Goal: Information Seeking & Learning: Compare options

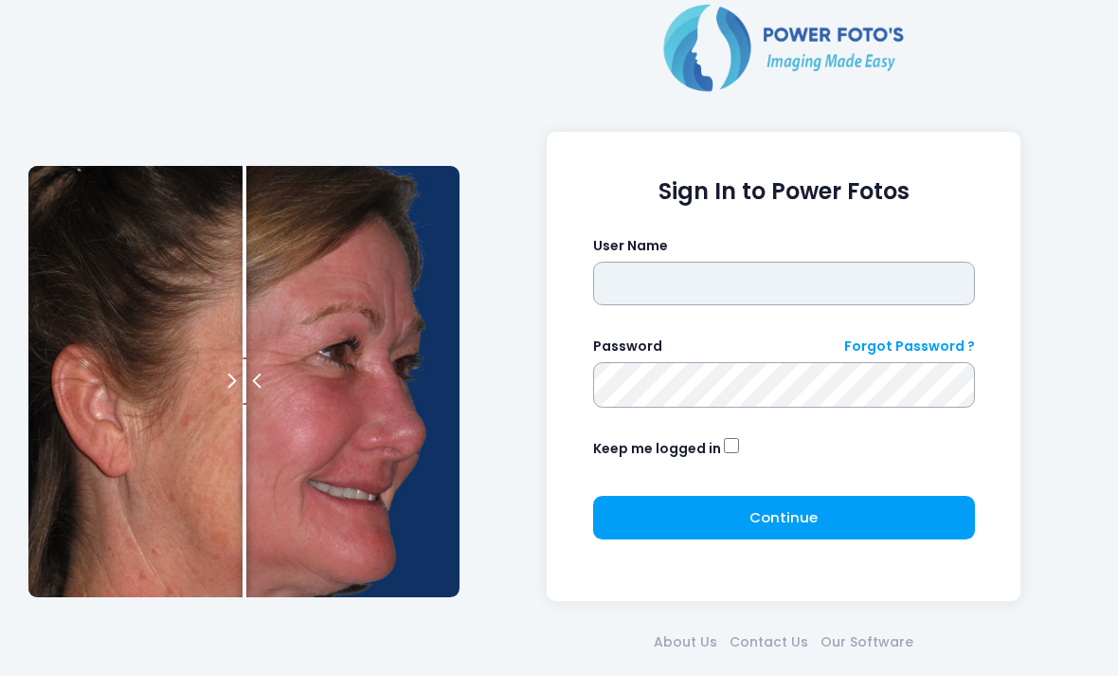
click at [823, 270] on input "text" at bounding box center [784, 284] width 382 height 44
type input "**********"
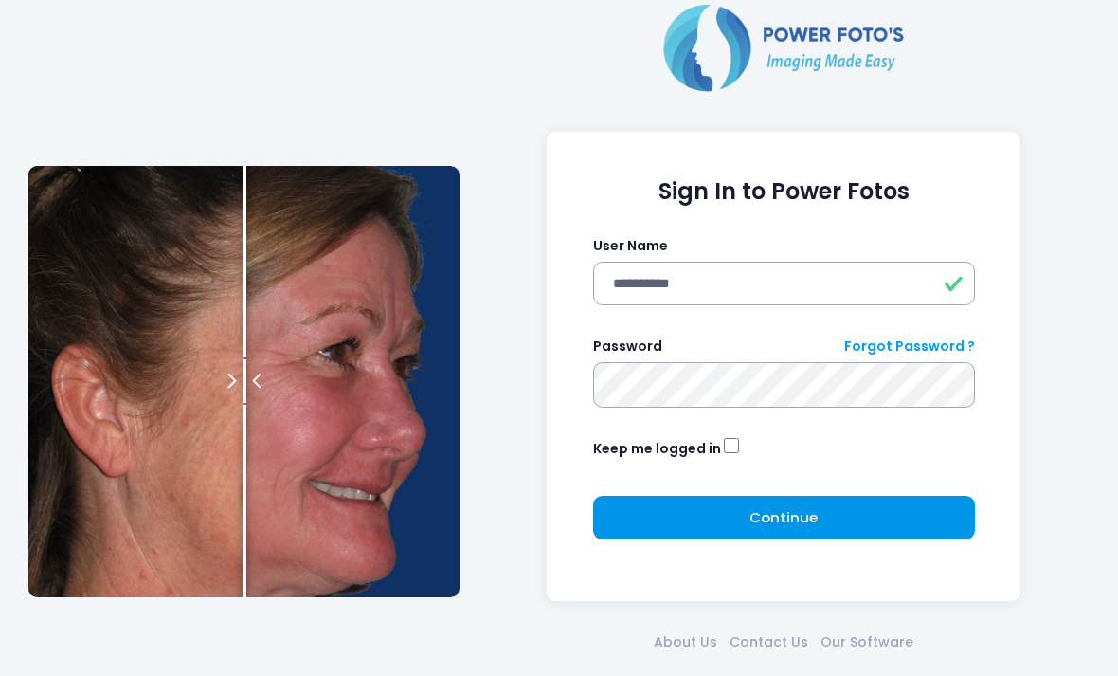
click at [800, 507] on span "Continue" at bounding box center [783, 517] width 68 height 20
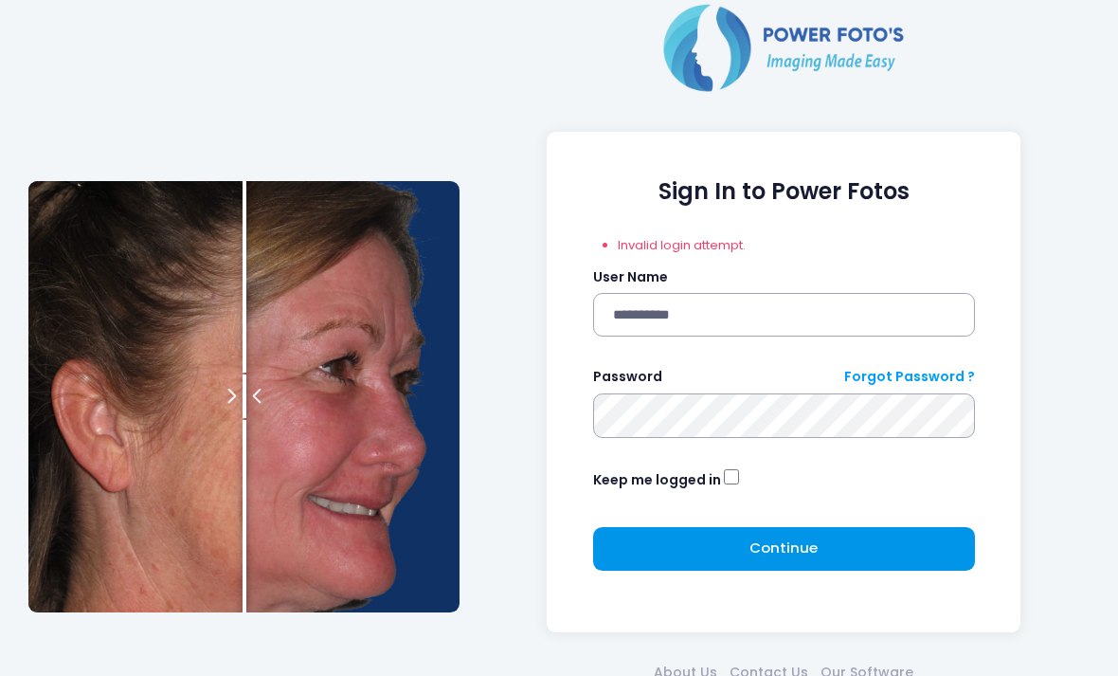
click at [823, 539] on button "Continue Please wait..." at bounding box center [784, 549] width 382 height 44
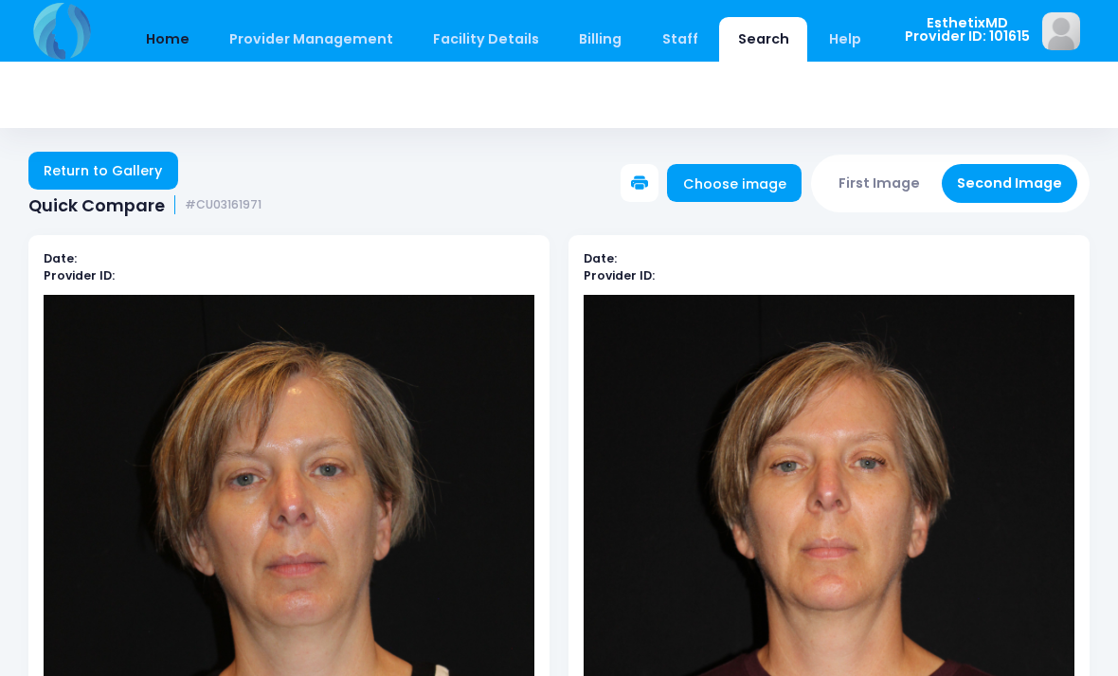
click at [163, 55] on link "Home" at bounding box center [167, 39] width 81 height 45
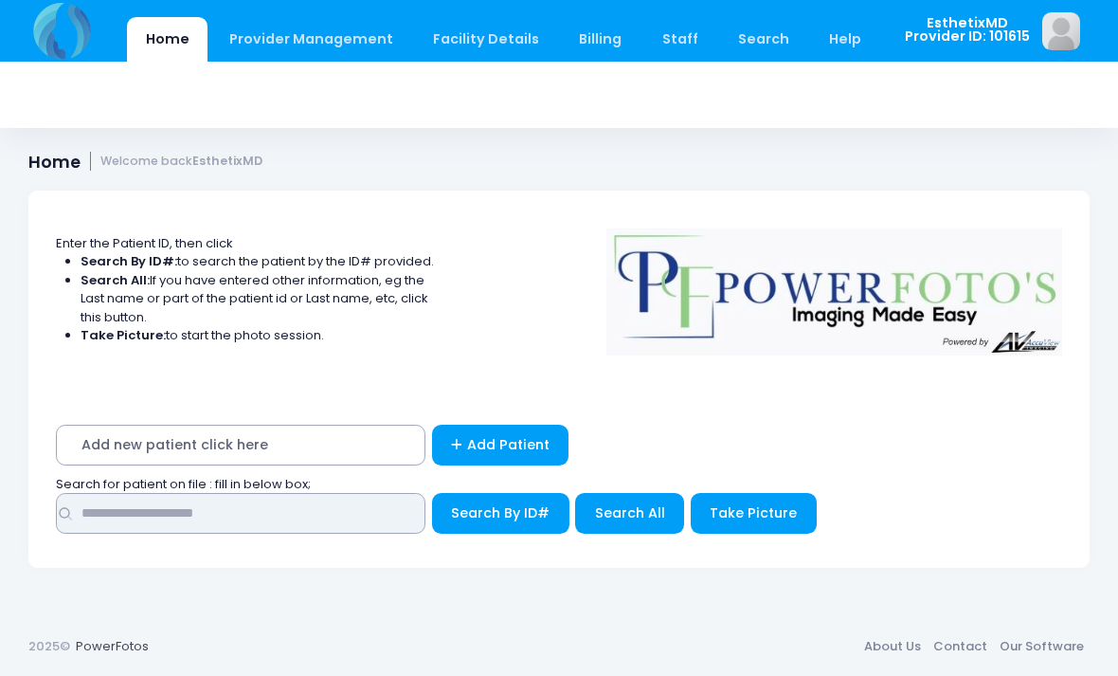
click at [341, 517] on input "text" at bounding box center [241, 513] width 370 height 41
type input "**********"
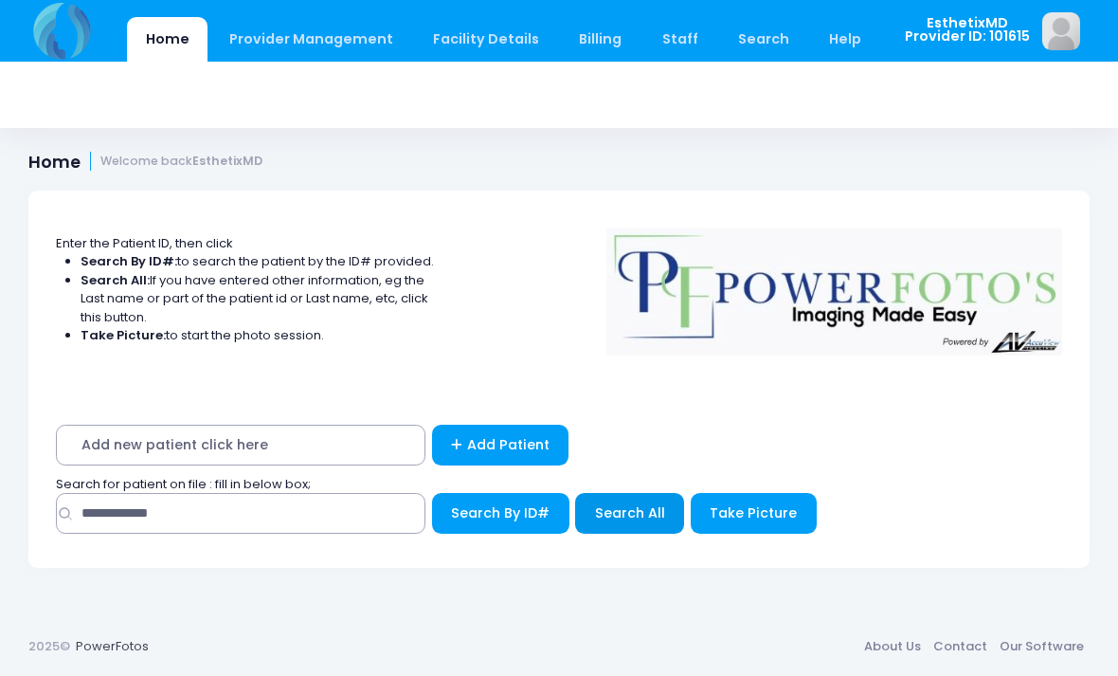
click at [641, 498] on button "Search All" at bounding box center [629, 513] width 109 height 41
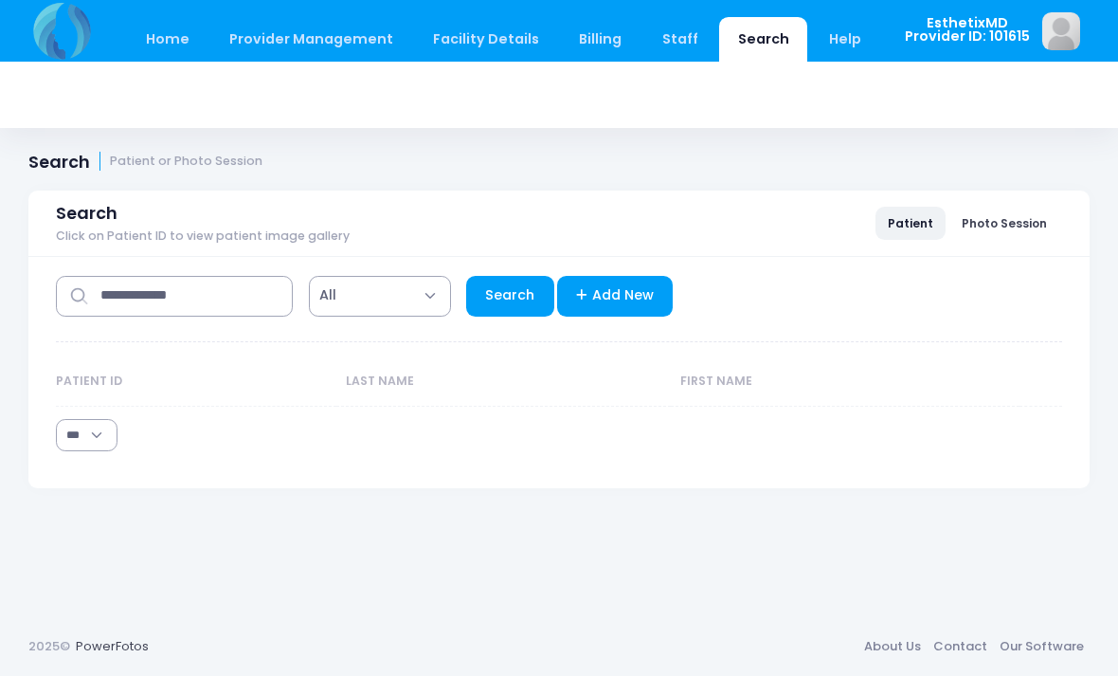
select select "***"
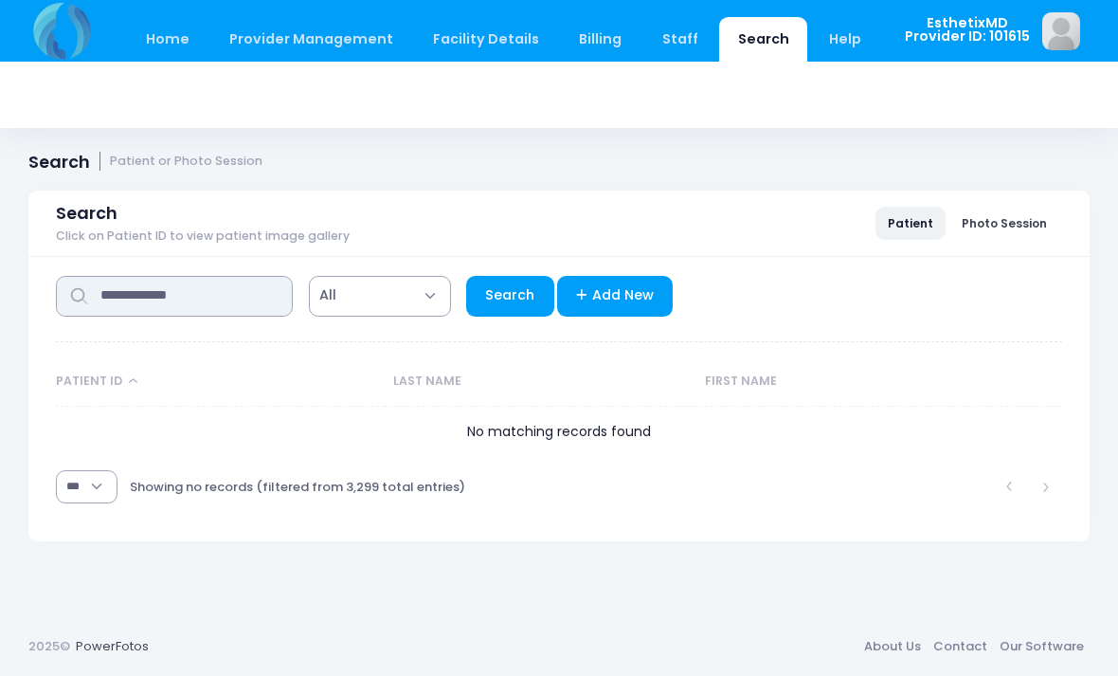
click at [262, 309] on input "**********" at bounding box center [174, 296] width 237 height 41
type input "*"
type input "****"
click at [515, 294] on link "Search" at bounding box center [510, 296] width 88 height 41
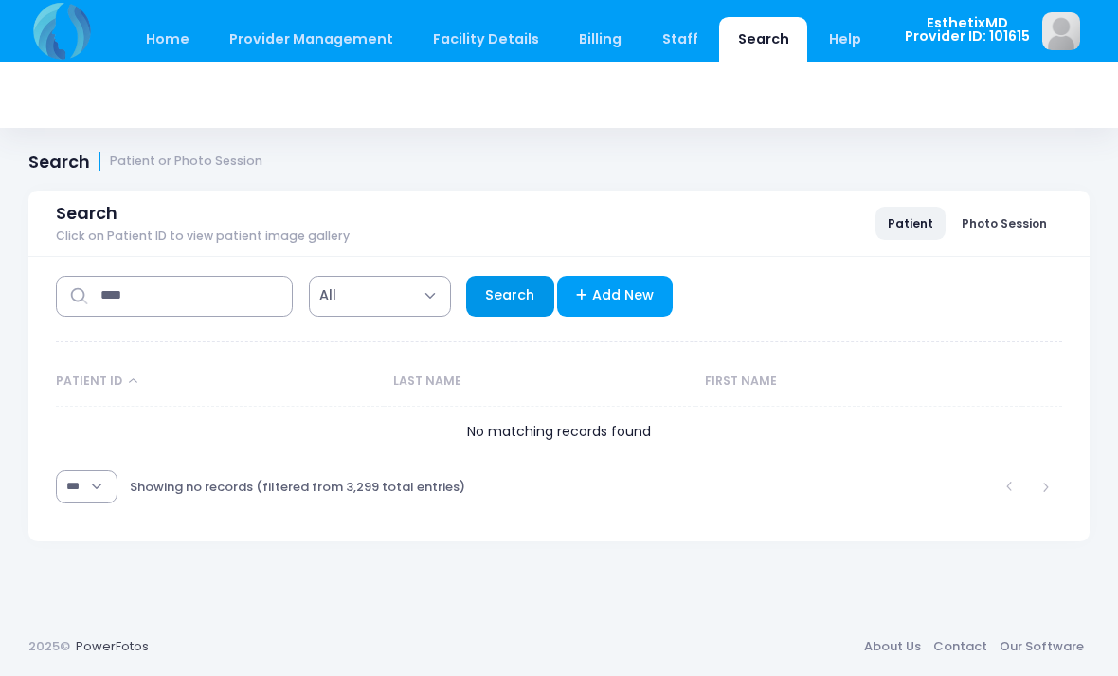
select select "***"
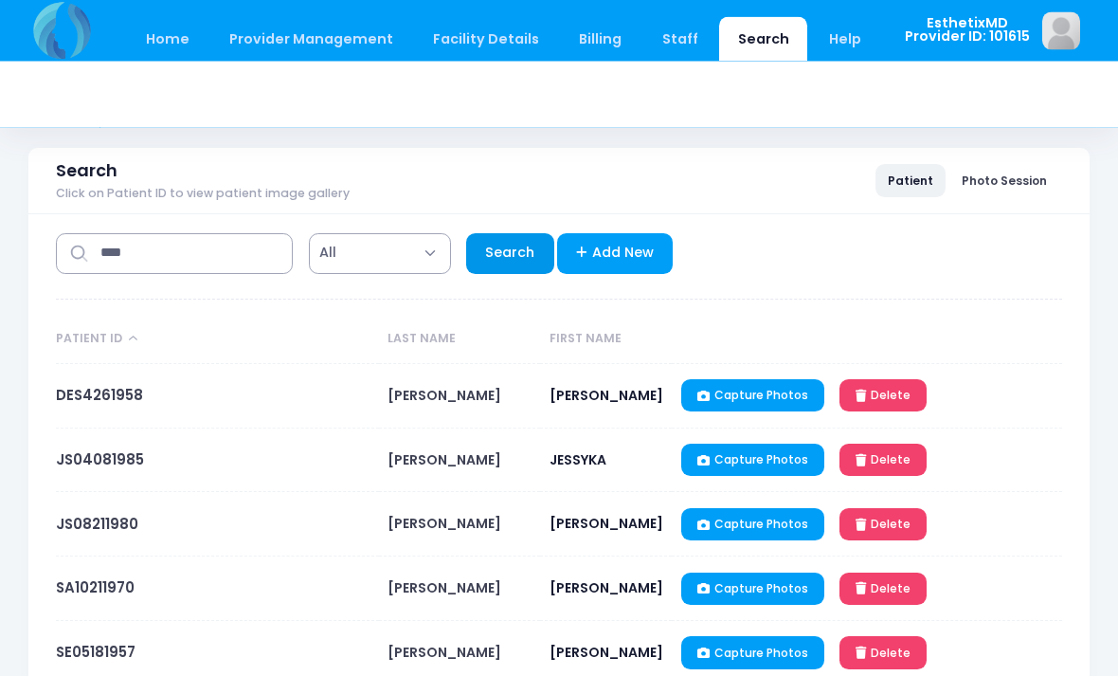
scroll to position [42, 0]
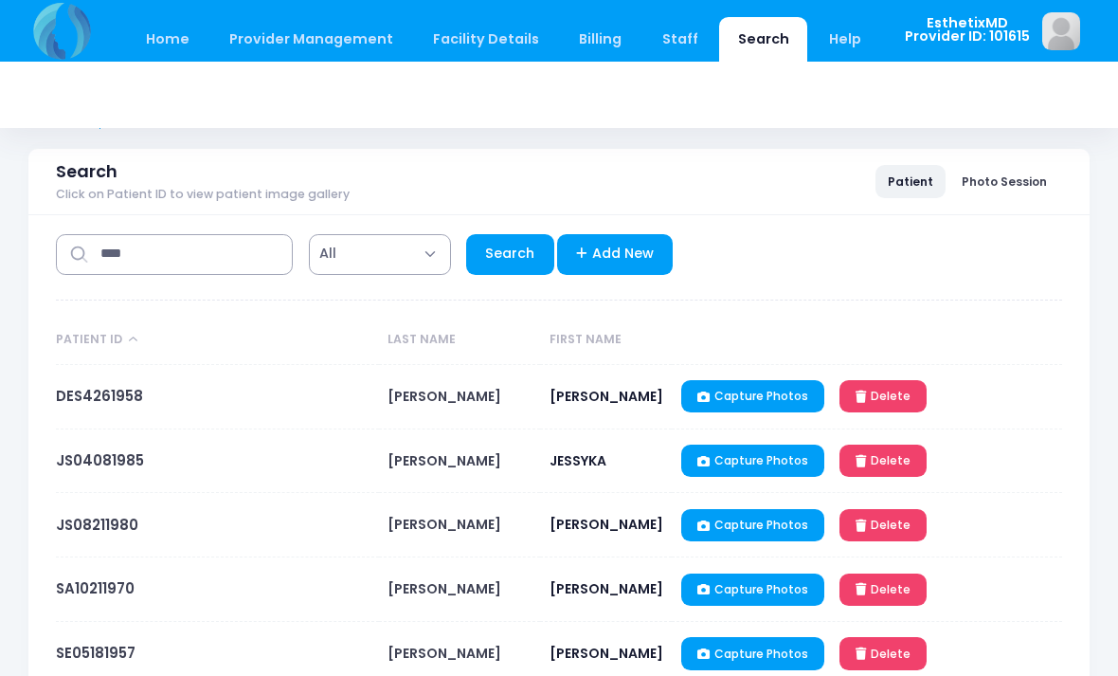
click at [613, 527] on td "JESSICA" at bounding box center [606, 525] width 133 height 64
click at [613, 522] on td "JESSICA" at bounding box center [606, 525] width 133 height 64
click at [775, 532] on link "Capture Photos" at bounding box center [752, 525] width 143 height 32
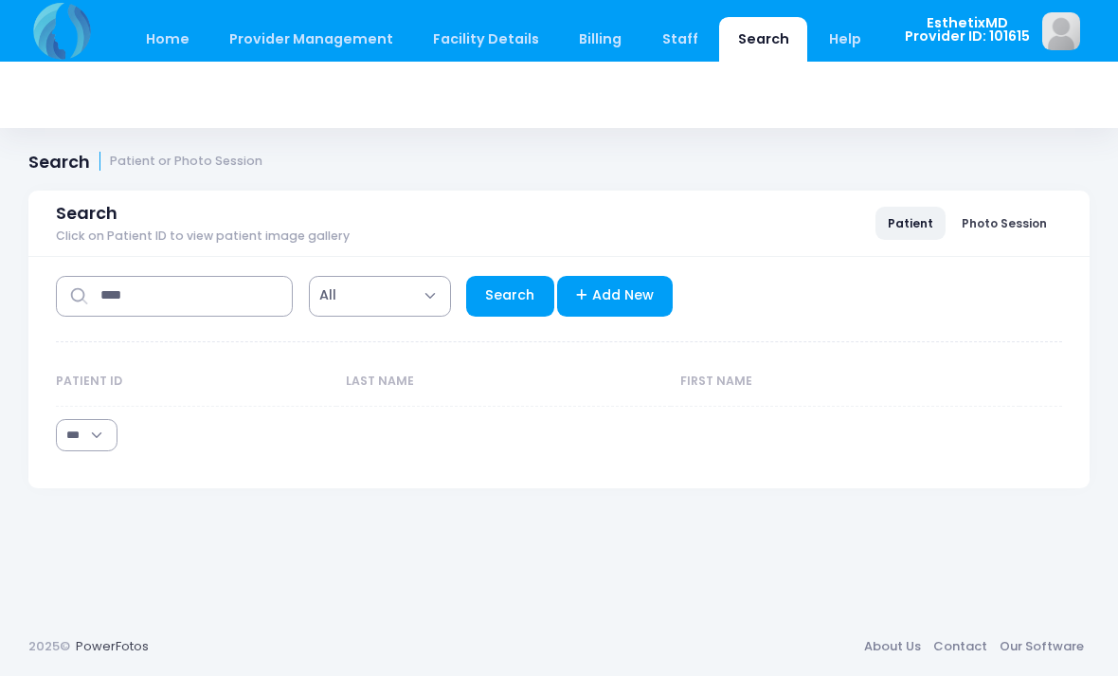
select select "***"
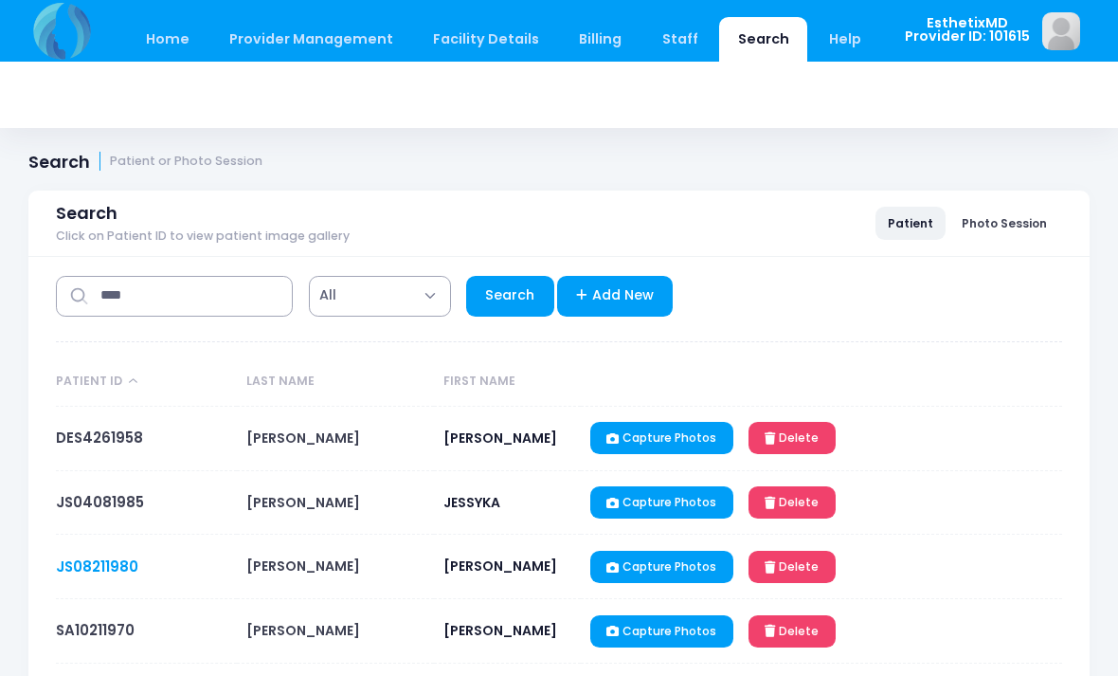
click at [74, 558] on link "JS08211980" at bounding box center [97, 566] width 82 height 20
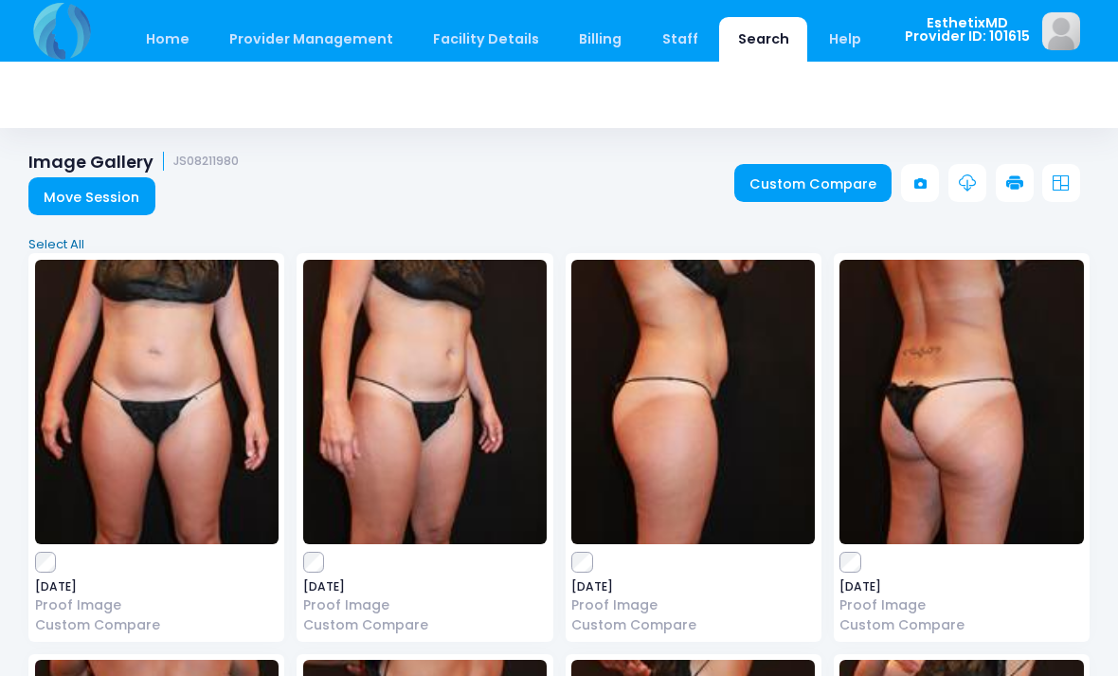
click at [56, 245] on link "Select All" at bounding box center [560, 244] width 1074 height 19
click at [66, 245] on link "Deselect All" at bounding box center [560, 244] width 1074 height 19
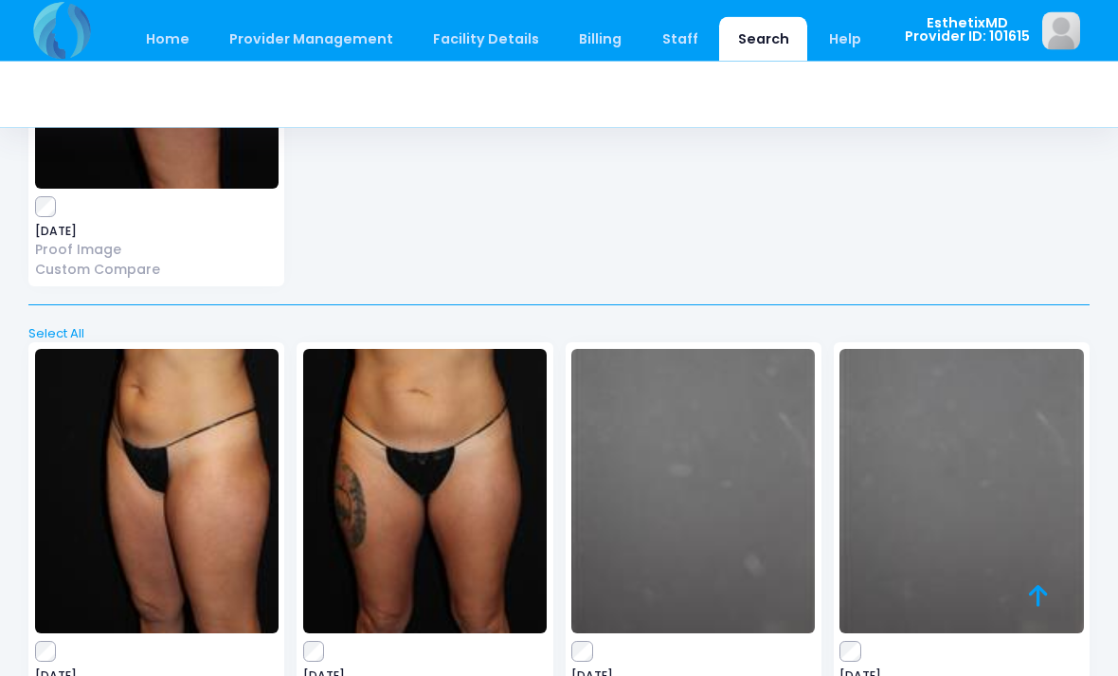
scroll to position [10033, 0]
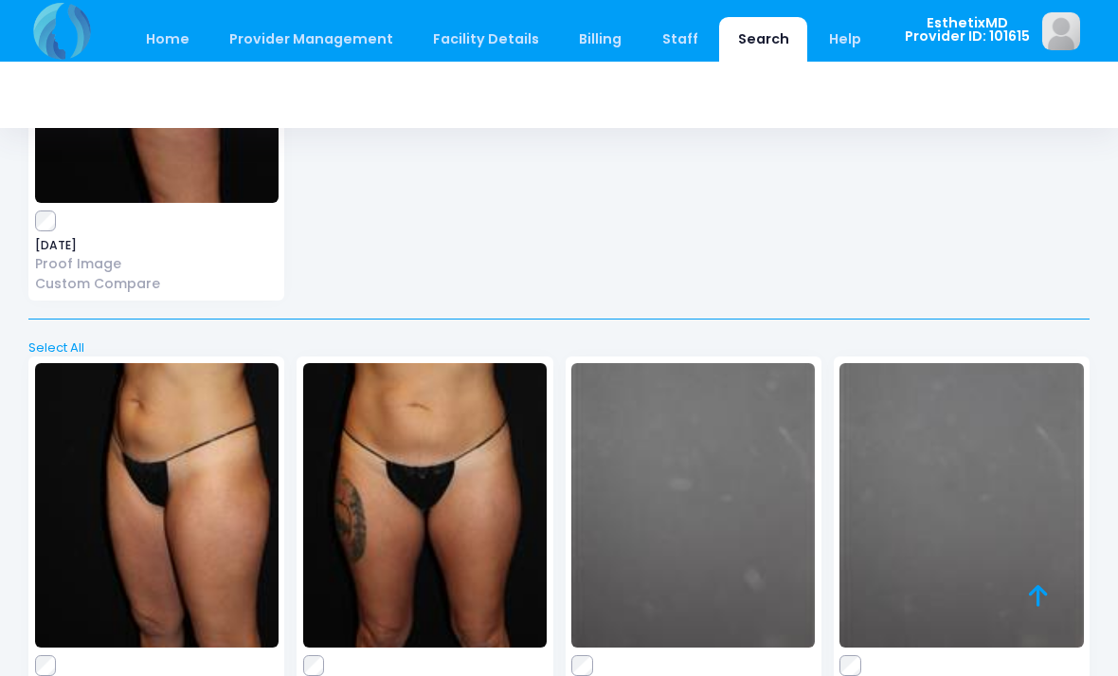
click at [493, 478] on img at bounding box center [425, 505] width 244 height 284
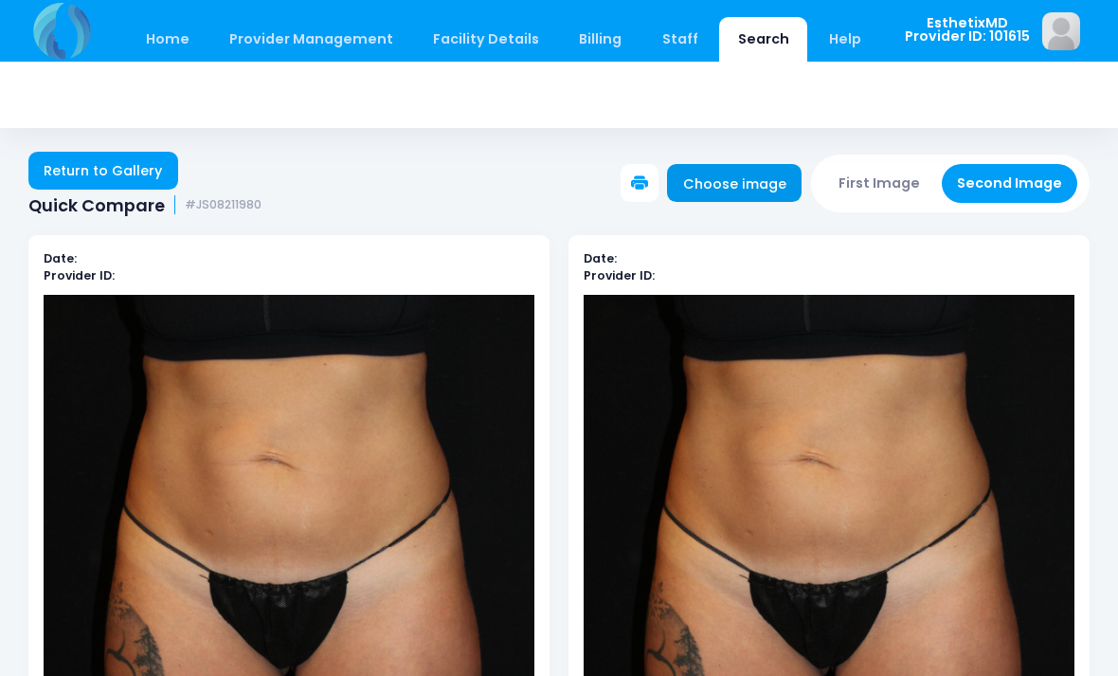
click at [754, 189] on link "Choose image" at bounding box center [734, 183] width 135 height 38
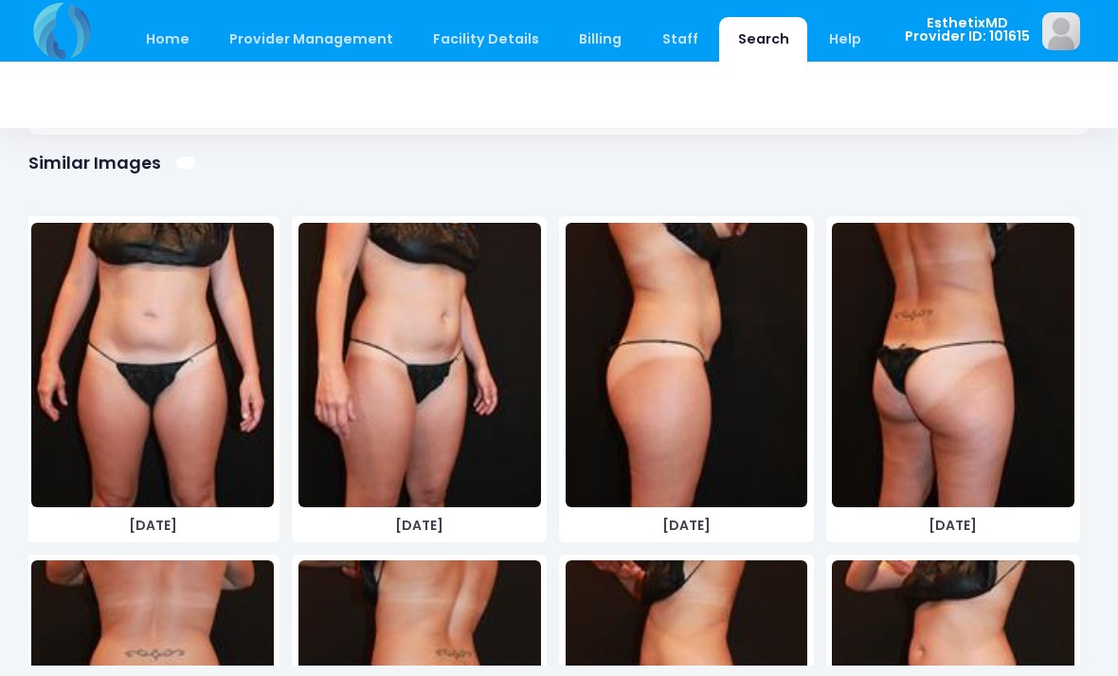
click at [770, 435] on img at bounding box center [687, 365] width 243 height 284
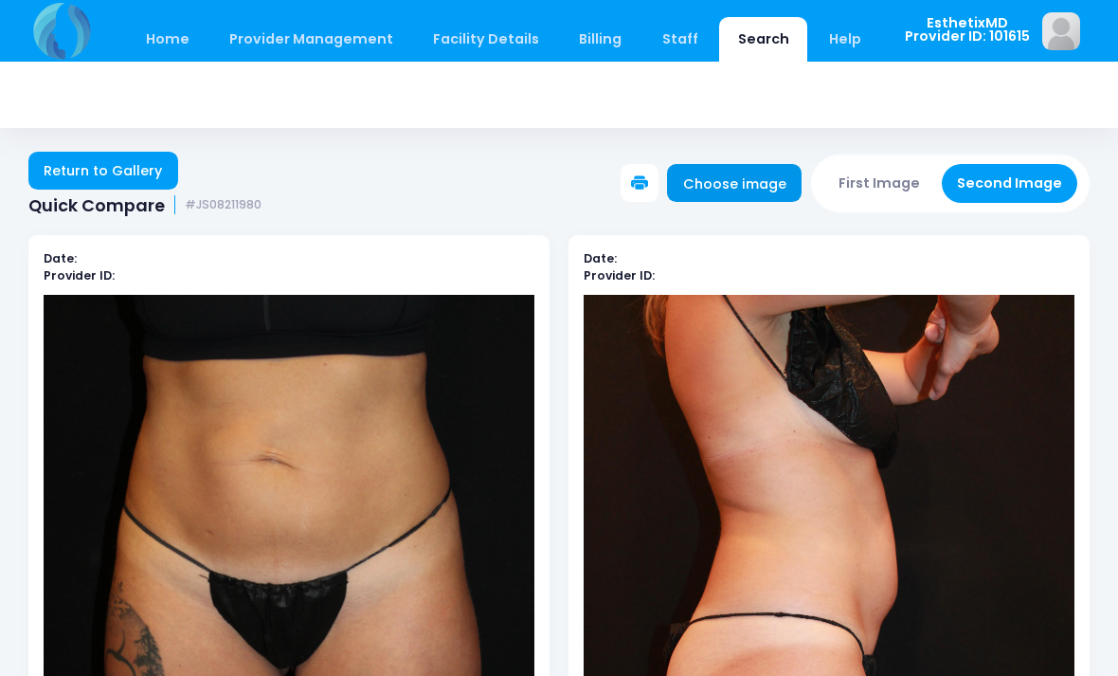
click at [761, 181] on link "Choose image" at bounding box center [734, 183] width 135 height 38
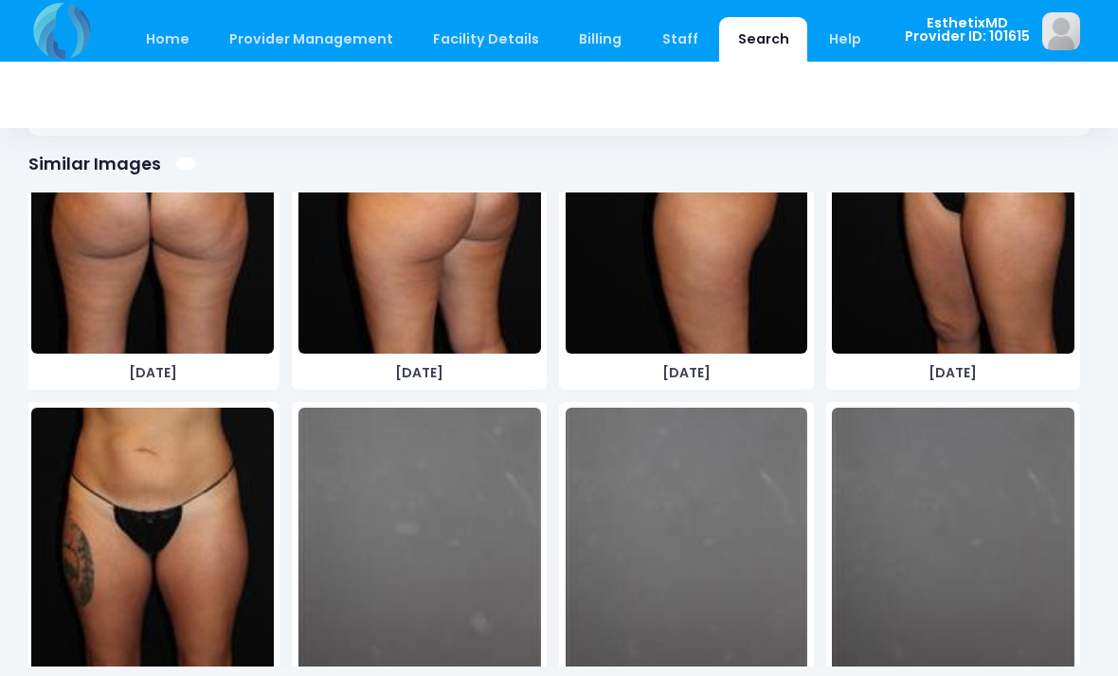
scroll to position [7238, 0]
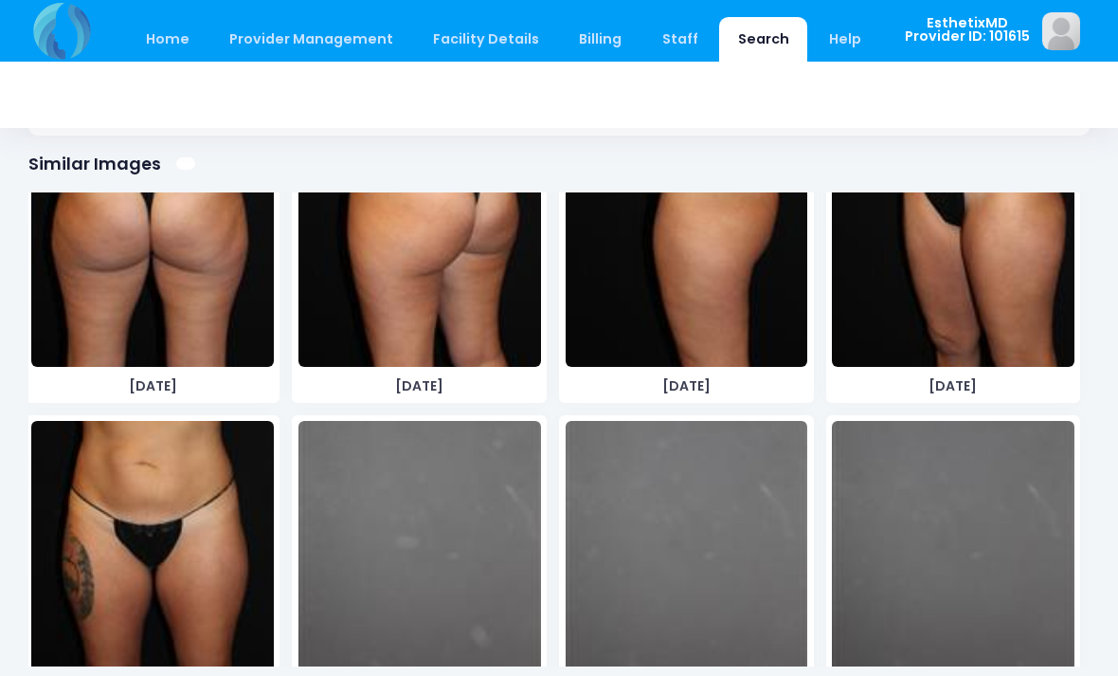
click at [214, 529] on img at bounding box center [152, 563] width 243 height 284
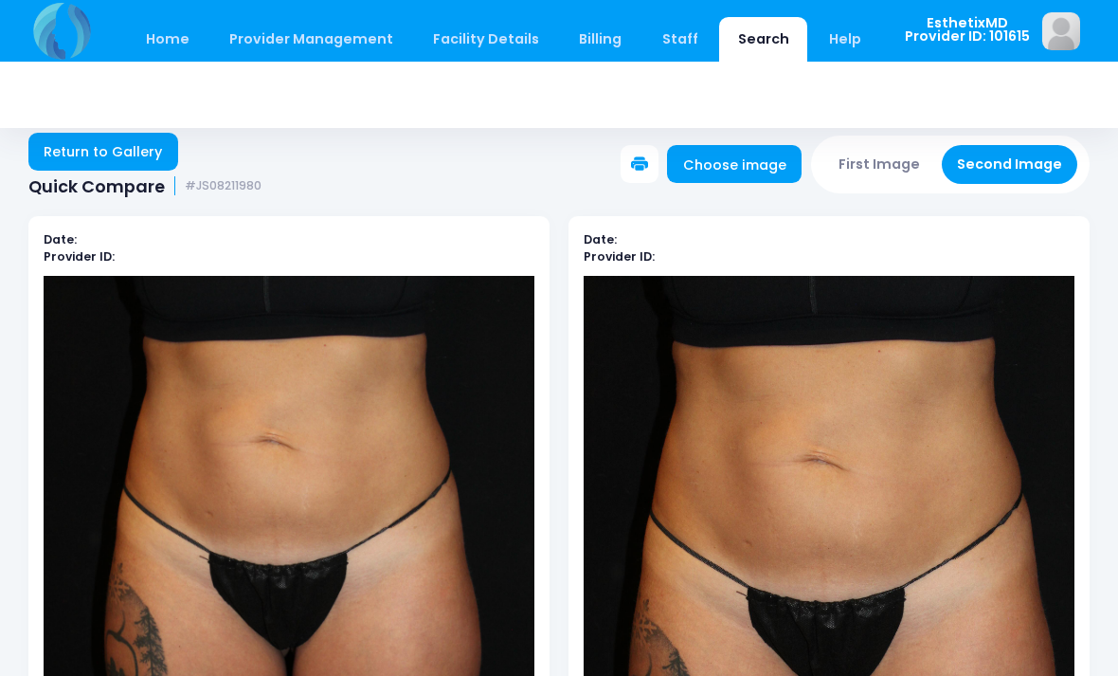
scroll to position [0, 0]
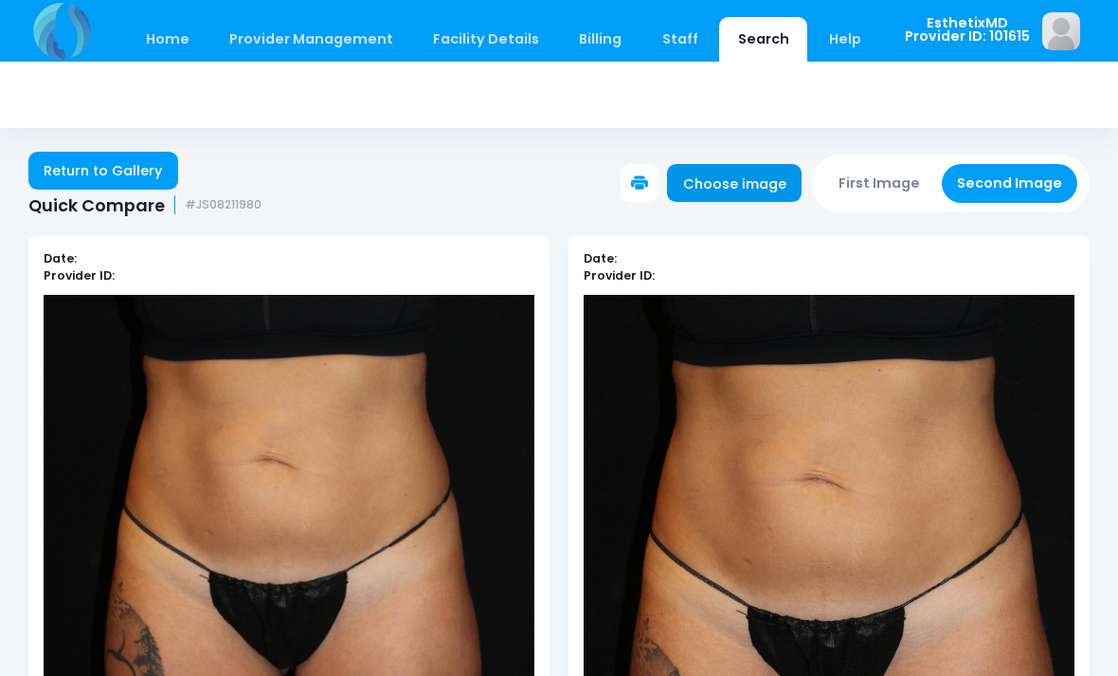
click at [777, 187] on link "Choose image" at bounding box center [734, 183] width 135 height 38
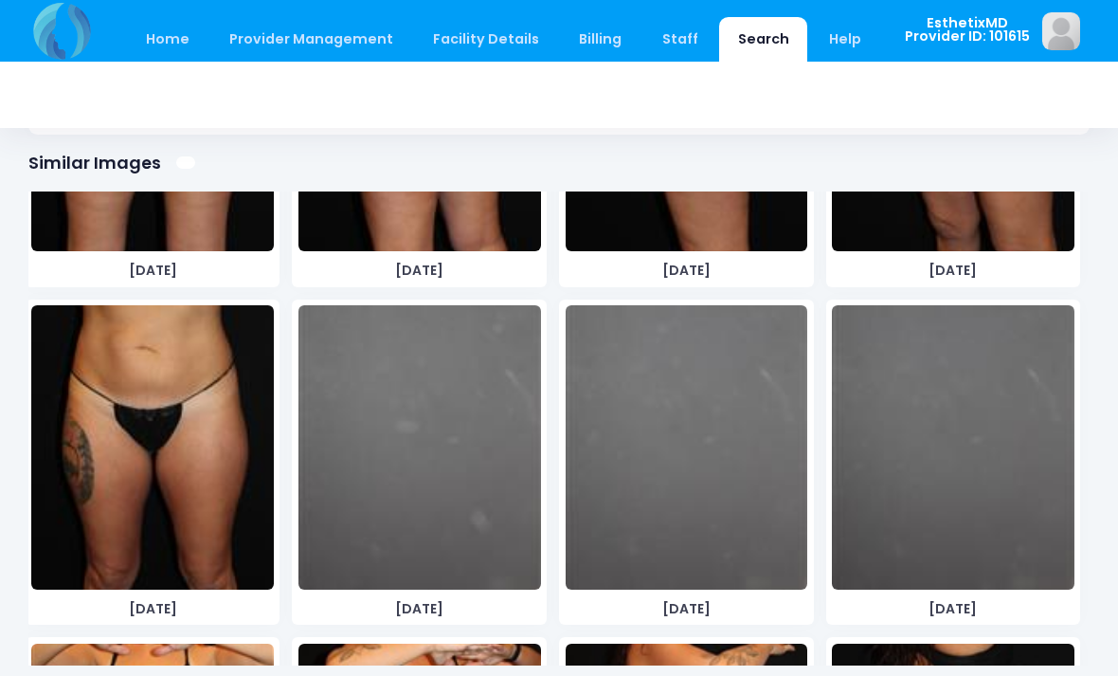
scroll to position [7356, 0]
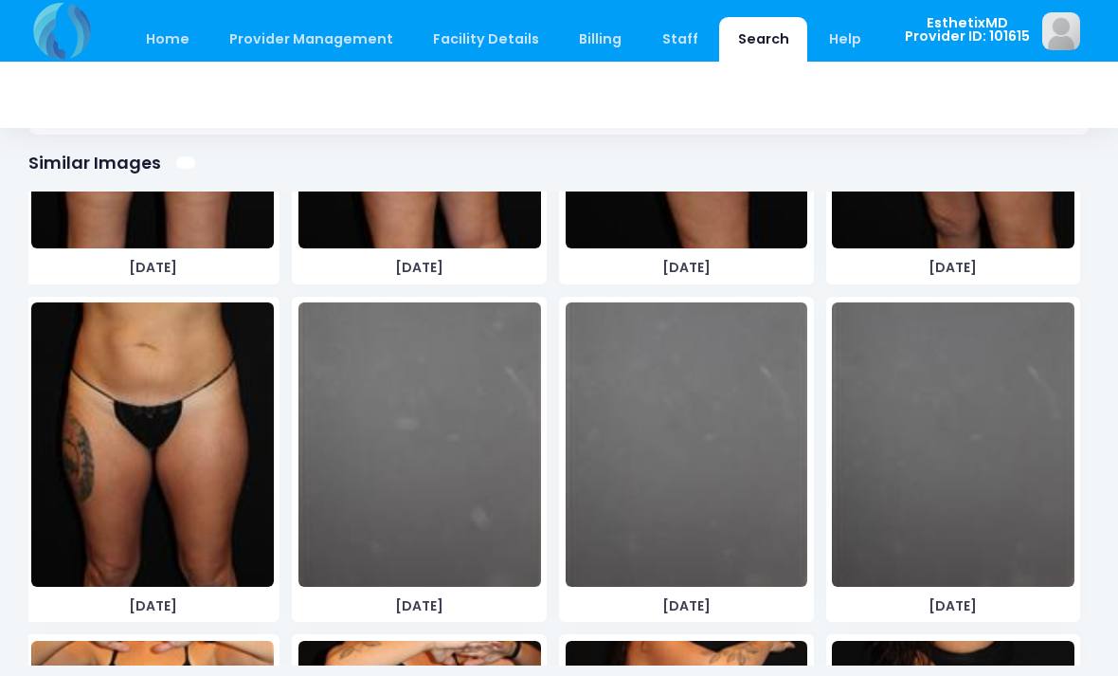
click at [219, 481] on img at bounding box center [152, 444] width 243 height 284
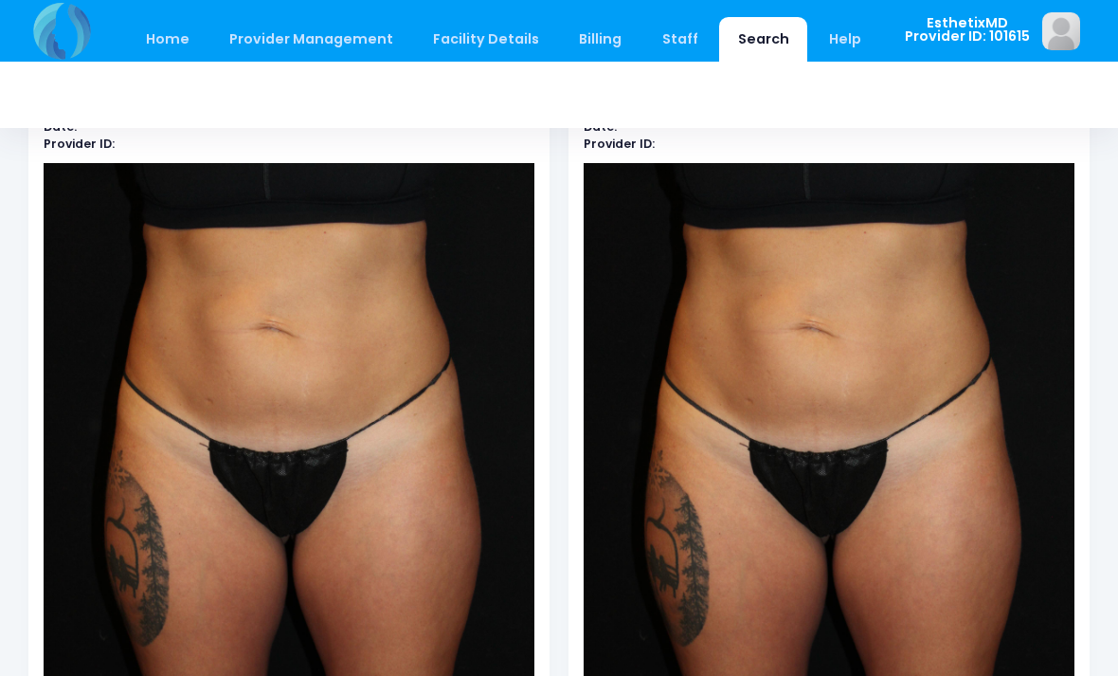
scroll to position [85, 0]
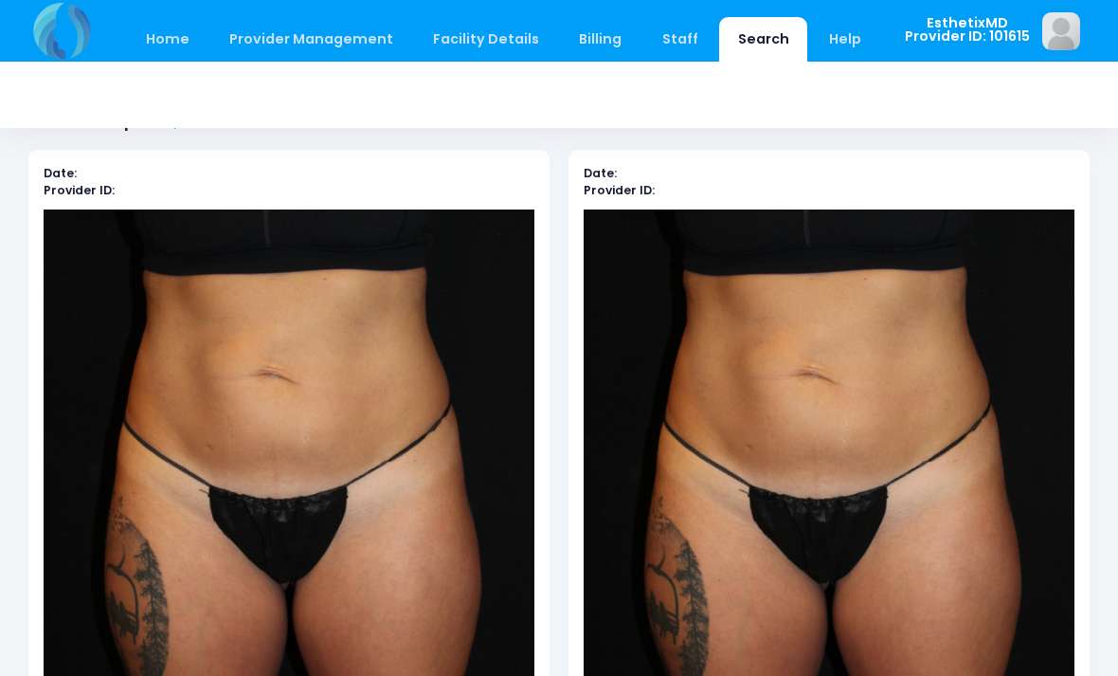
click at [443, 538] on img at bounding box center [289, 577] width 491 height 736
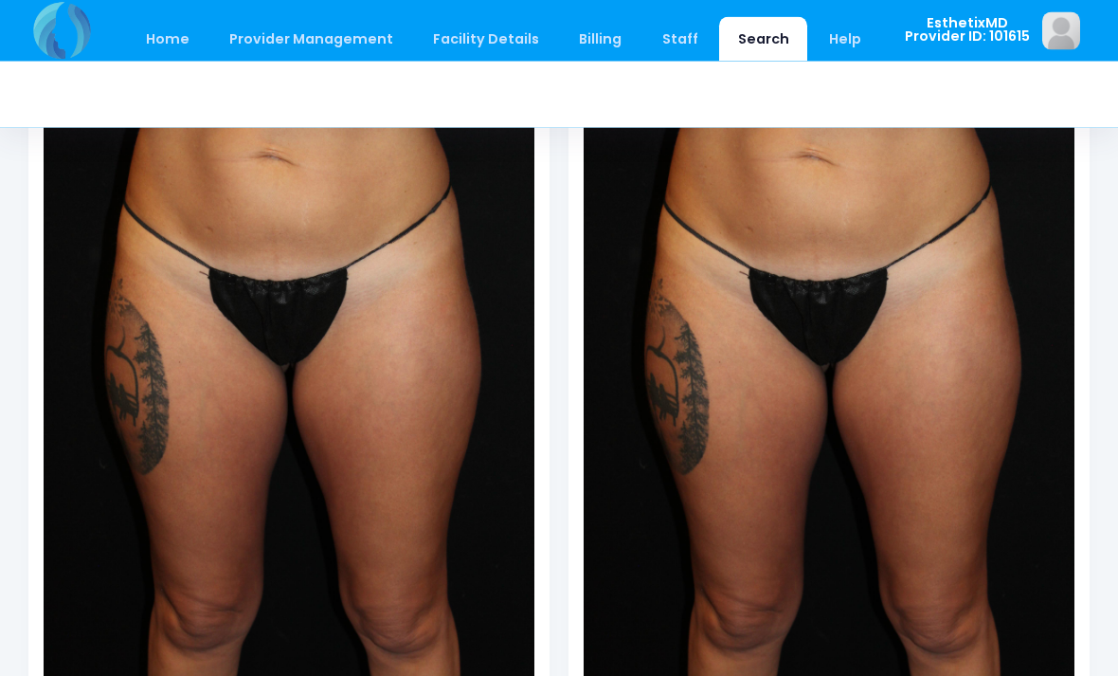
scroll to position [0, 0]
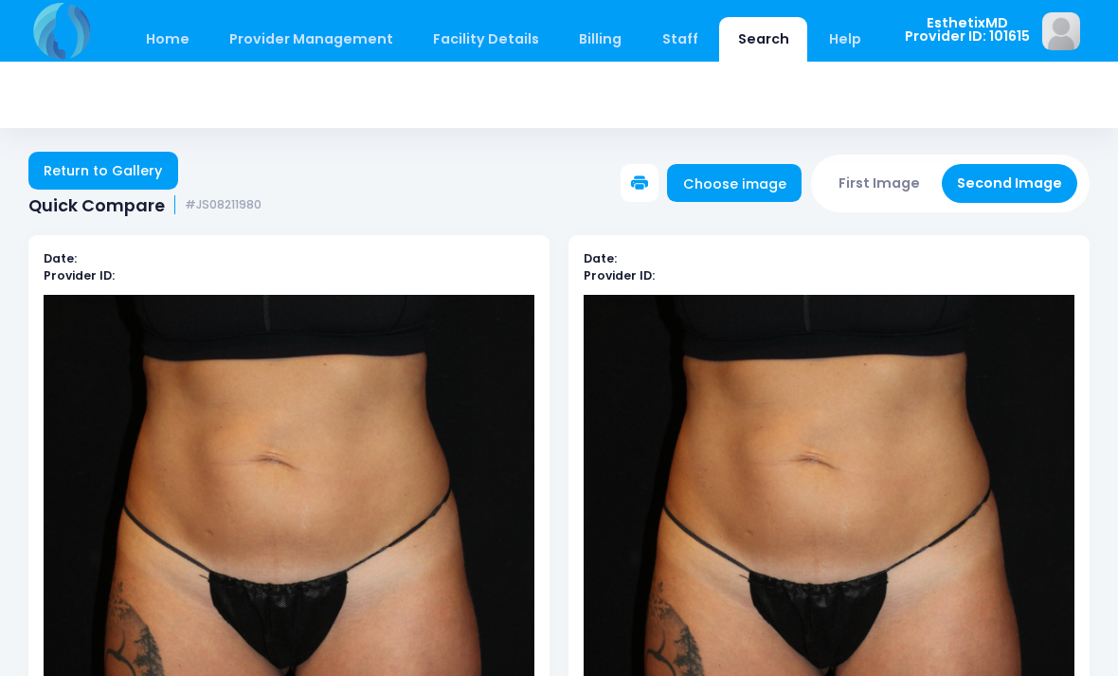
click at [898, 189] on button "First Image" at bounding box center [879, 183] width 113 height 39
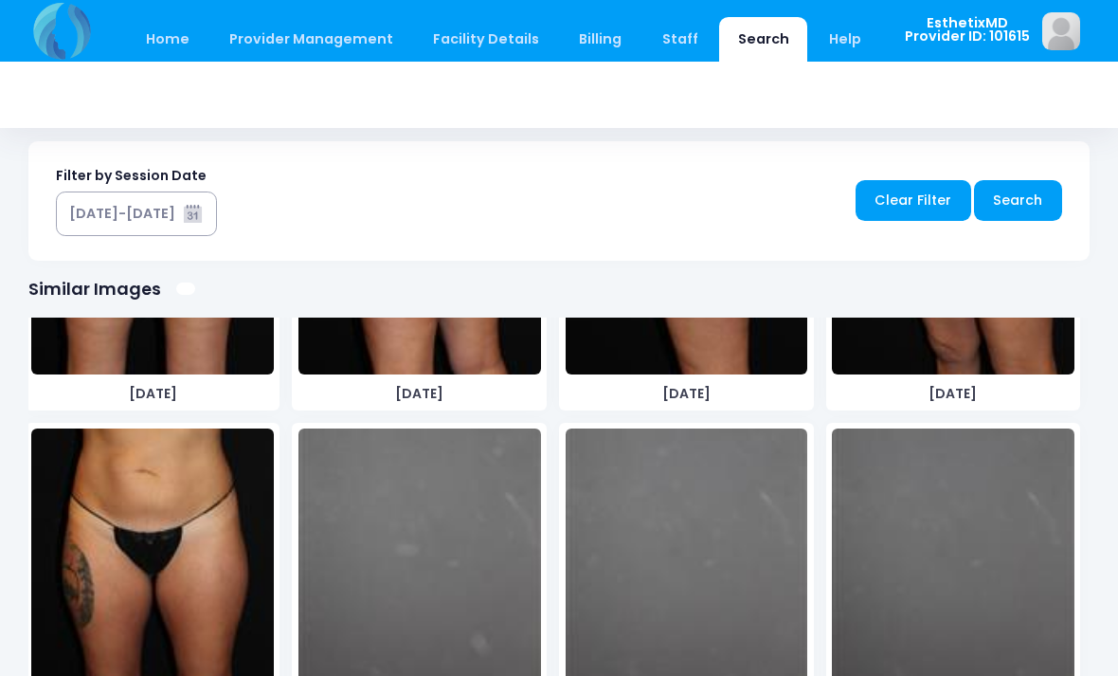
scroll to position [1046, 0]
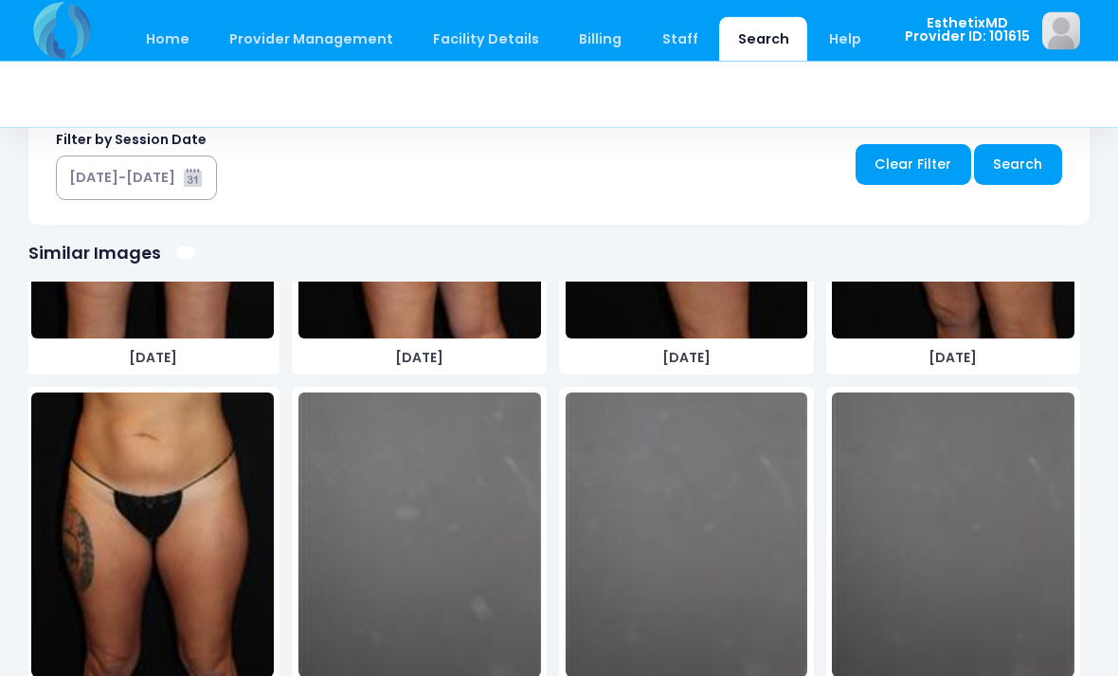
click at [220, 597] on img at bounding box center [152, 535] width 243 height 284
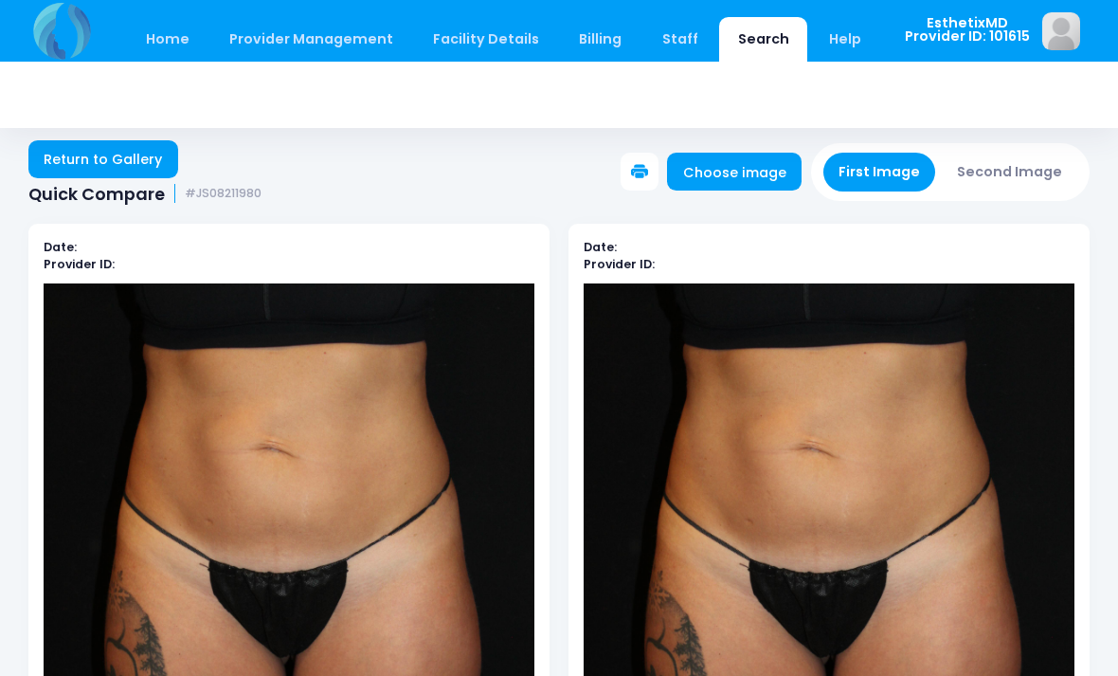
scroll to position [0, 0]
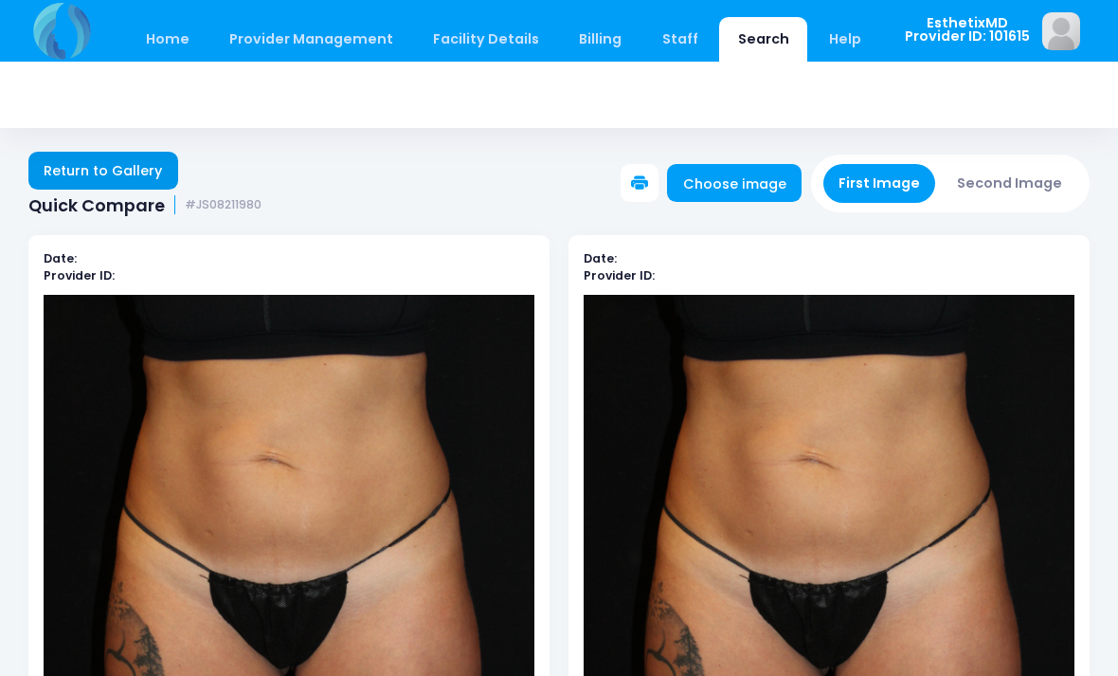
click at [135, 189] on link "Return to Gallery" at bounding box center [103, 171] width 150 height 38
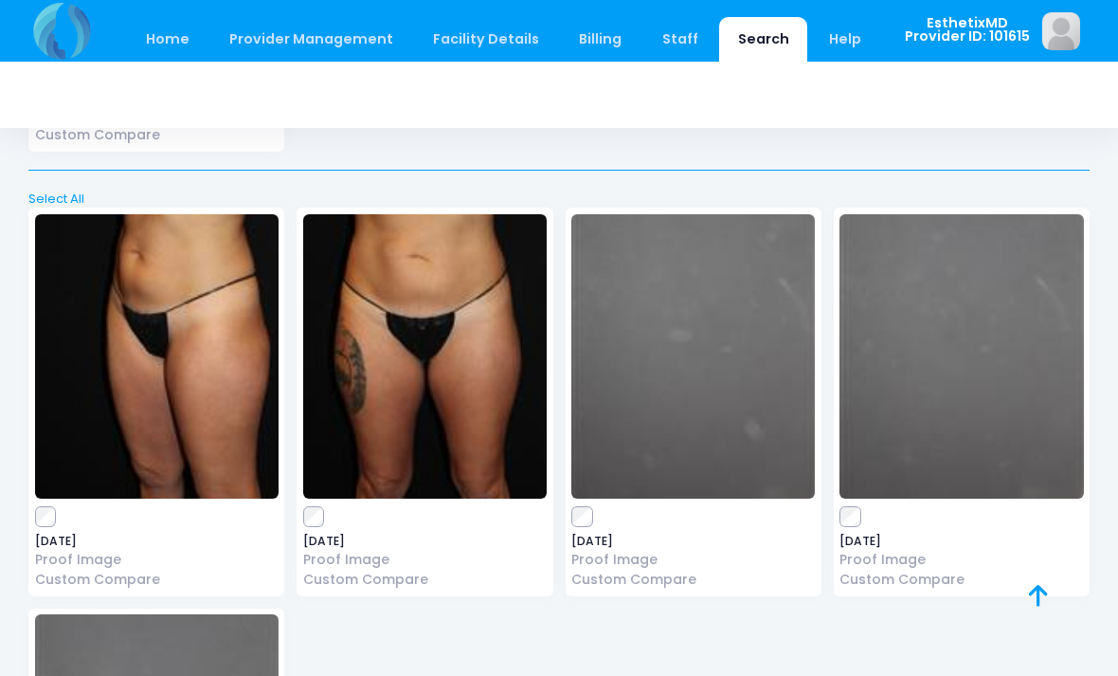
scroll to position [10242, 0]
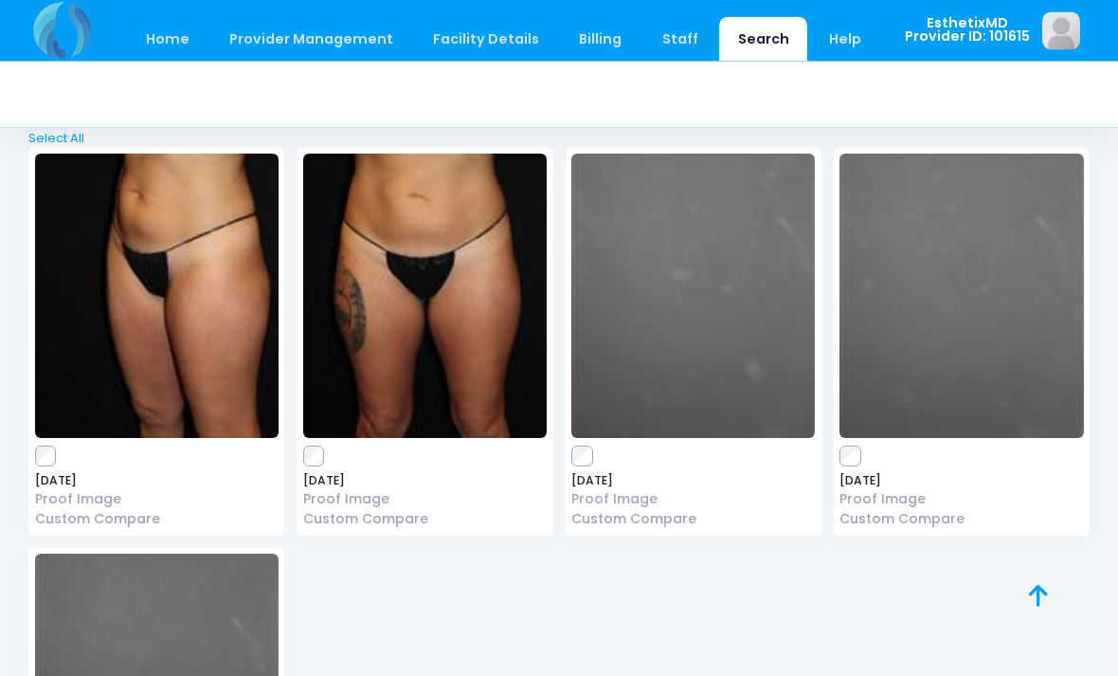
click at [331, 447] on label at bounding box center [425, 456] width 244 height 19
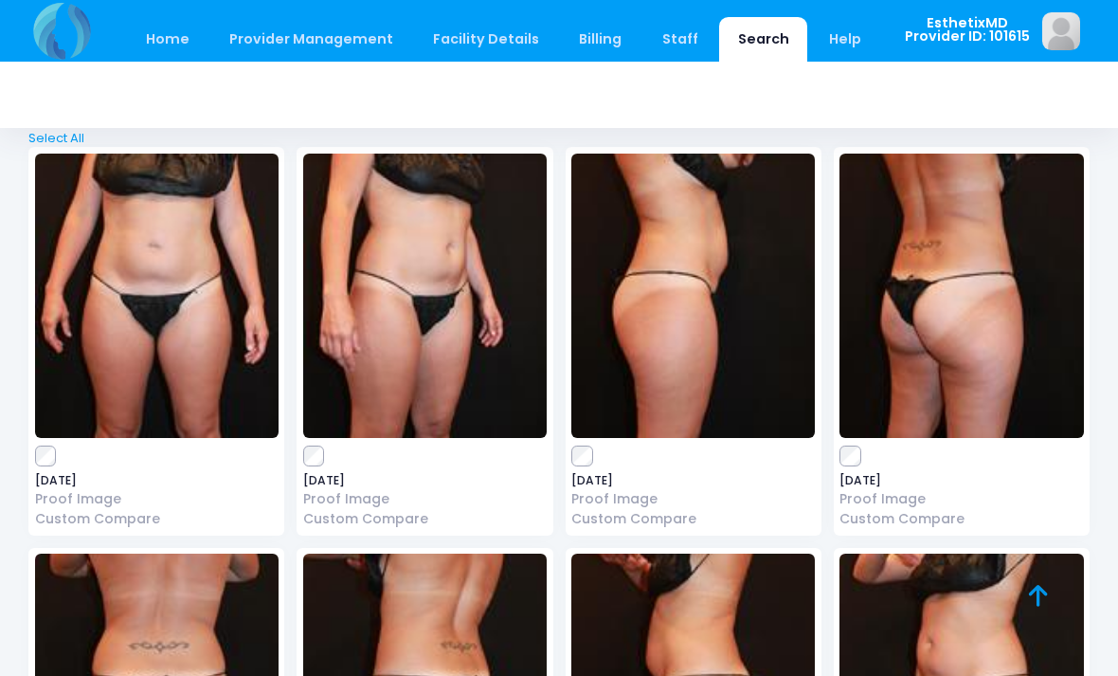
scroll to position [0, 0]
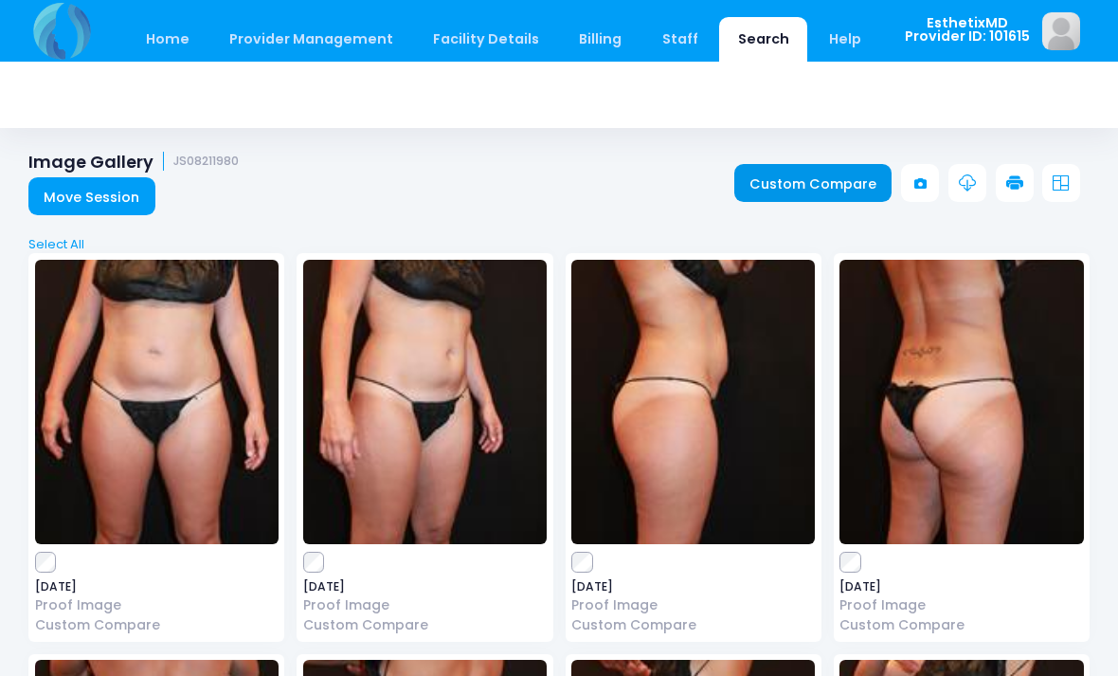
click at [837, 185] on link "Custom Compare" at bounding box center [813, 183] width 158 height 38
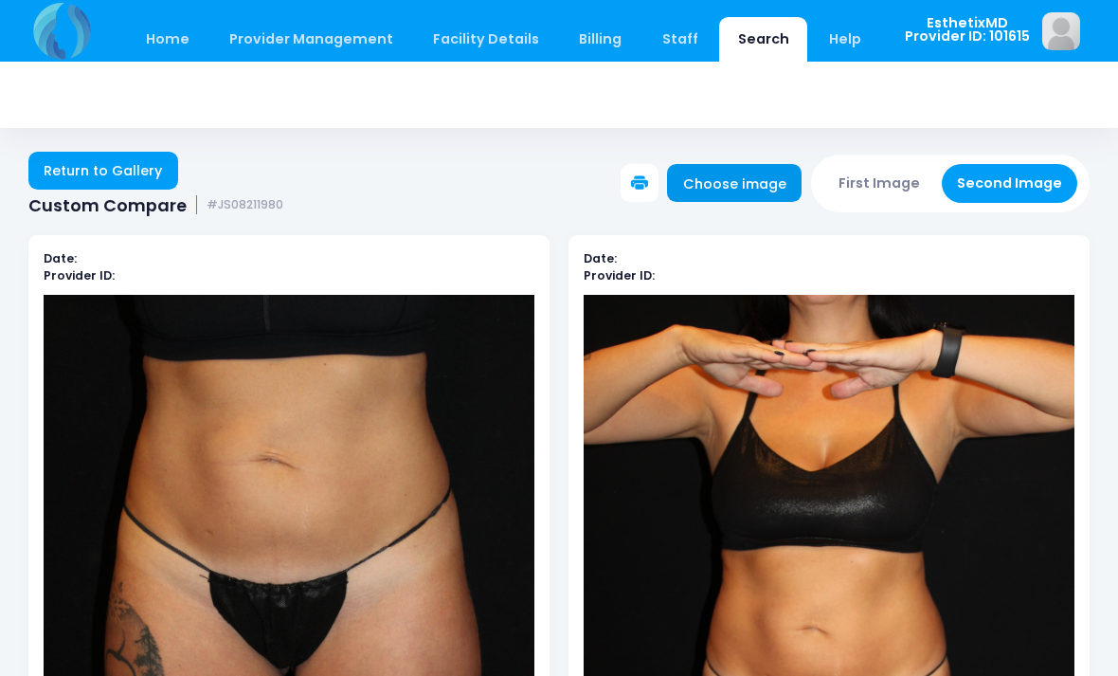
click at [782, 190] on link "Choose image" at bounding box center [734, 183] width 135 height 38
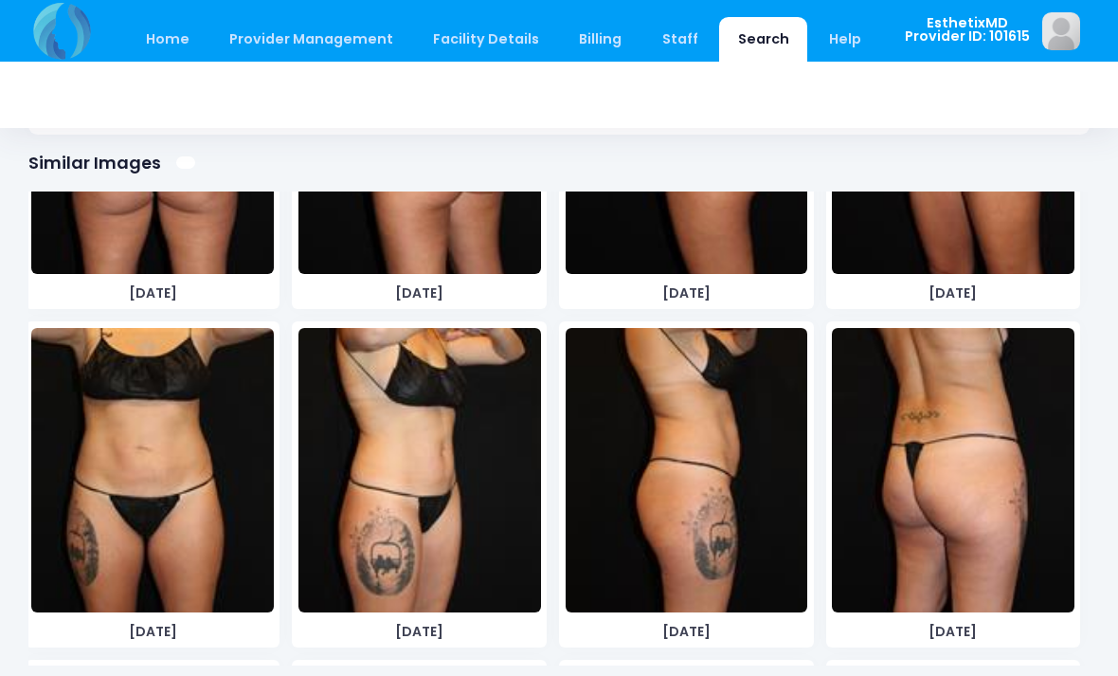
scroll to position [5305, 0]
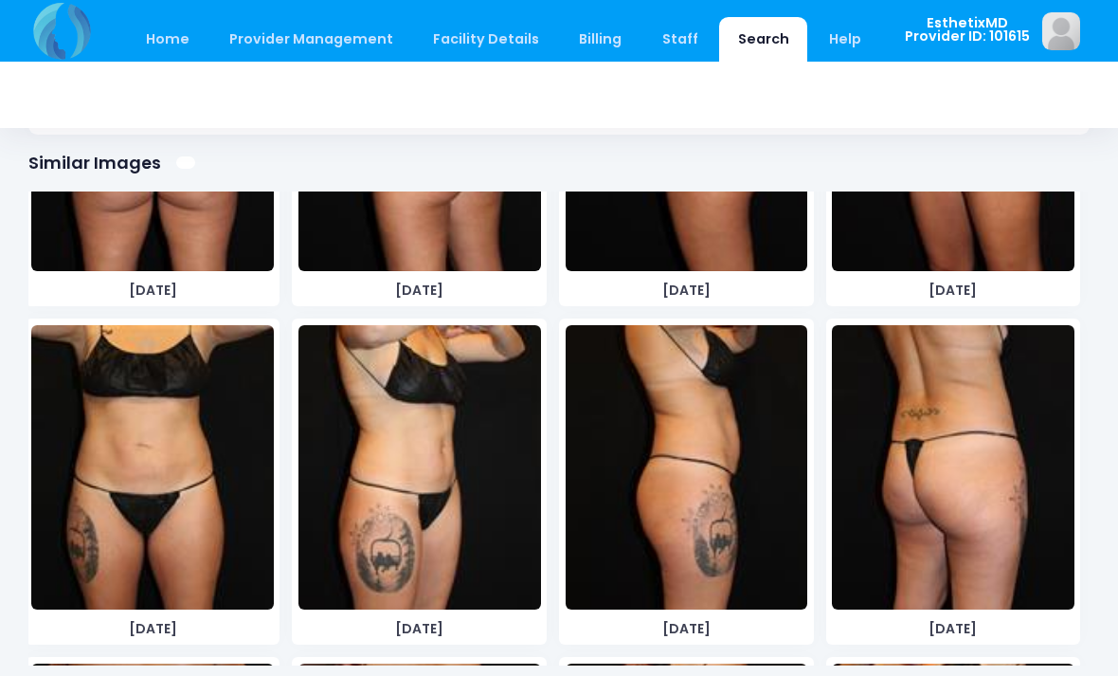
click at [185, 510] on img at bounding box center [152, 467] width 243 height 284
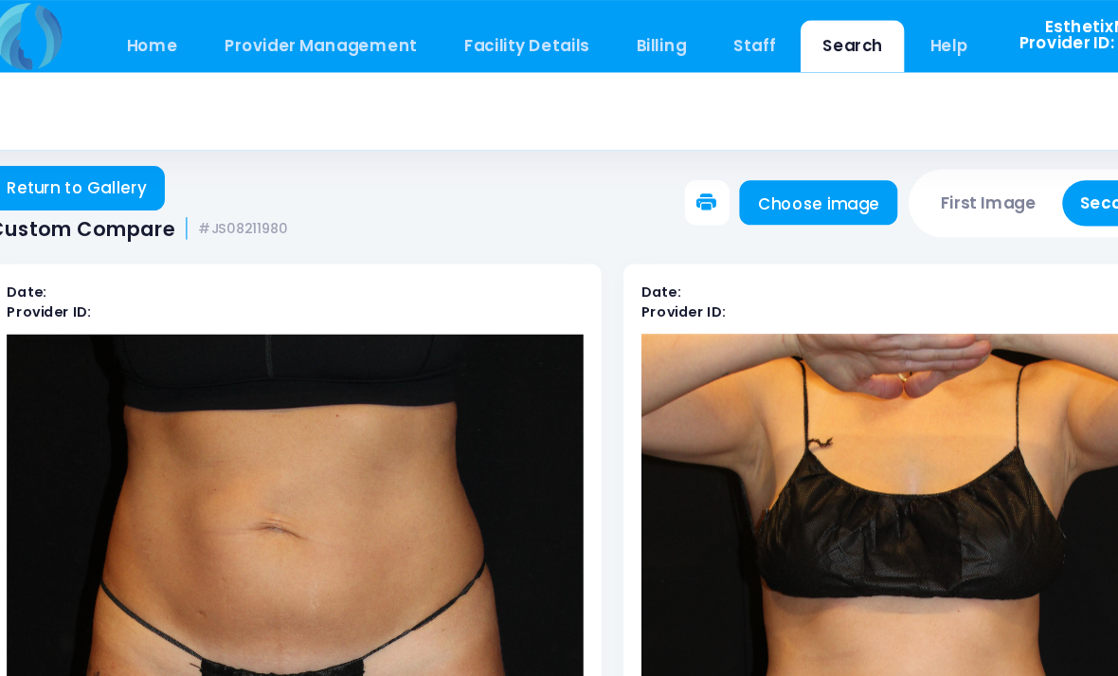
scroll to position [0, 0]
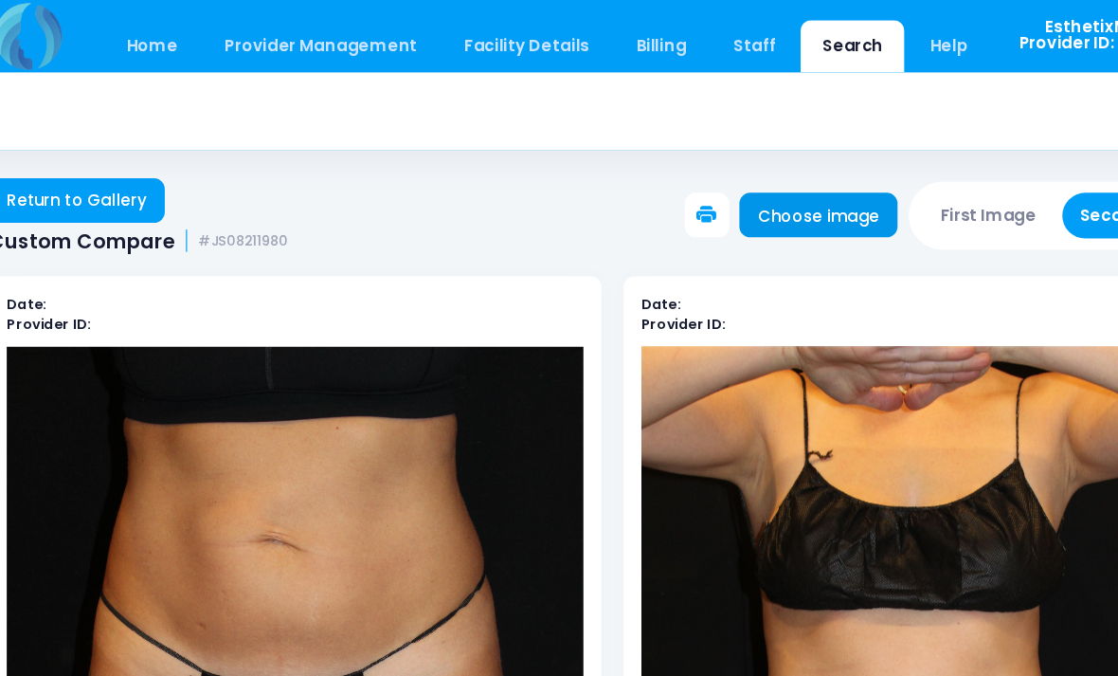
click at [731, 188] on link "Choose image" at bounding box center [734, 183] width 135 height 38
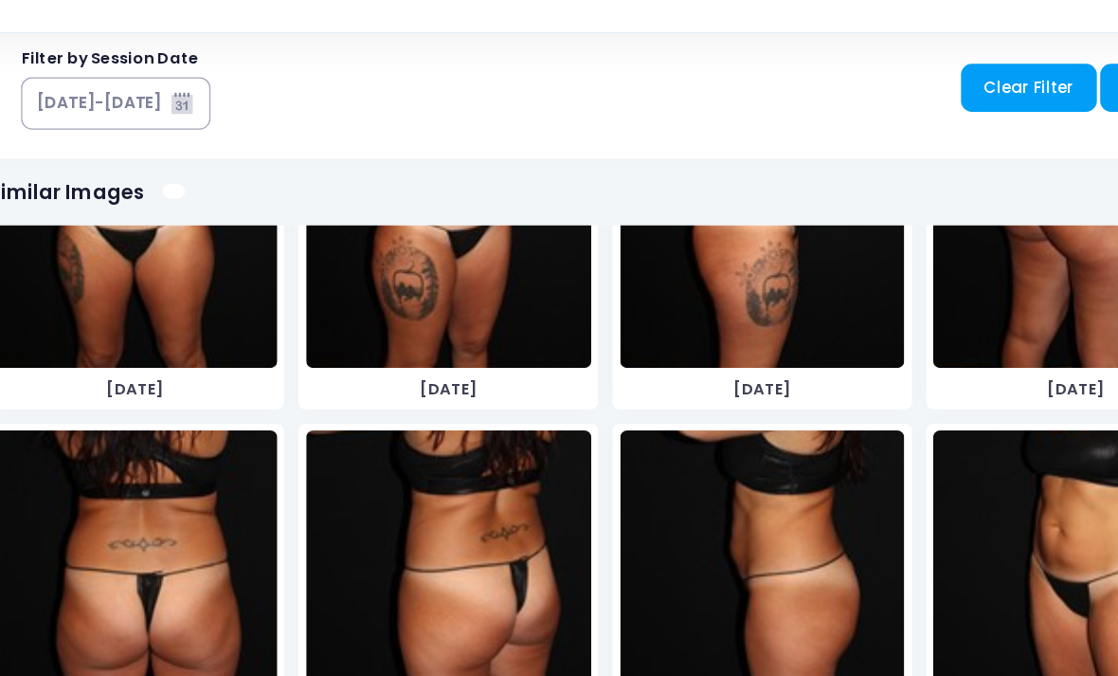
scroll to position [7966, 0]
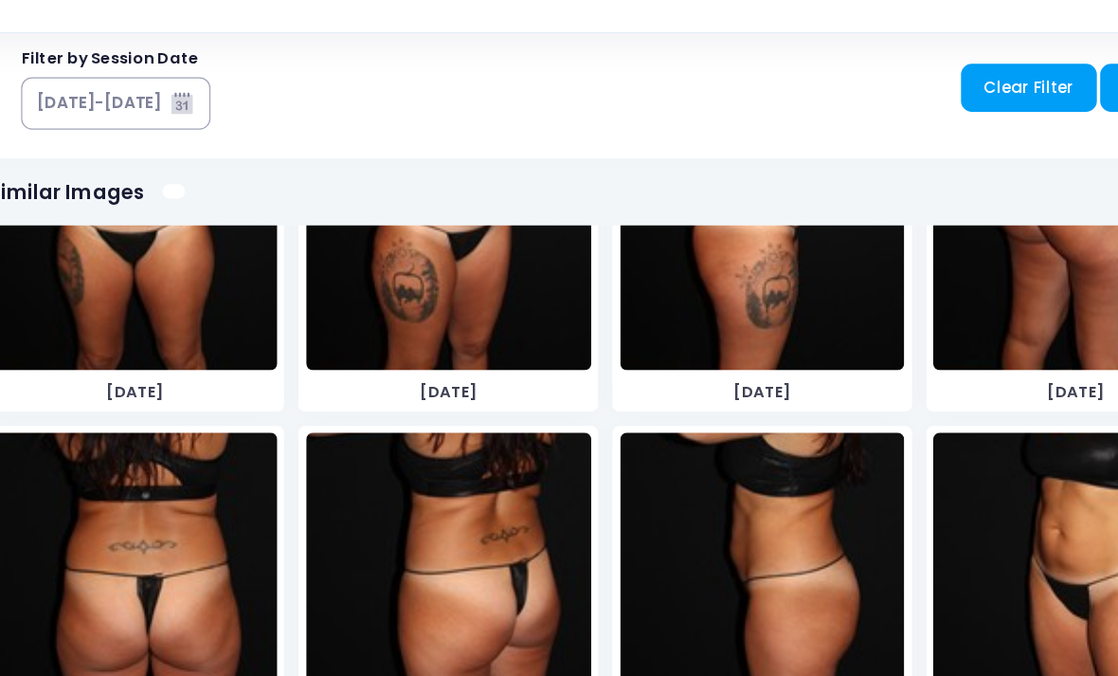
click at [198, 507] on img at bounding box center [152, 610] width 243 height 284
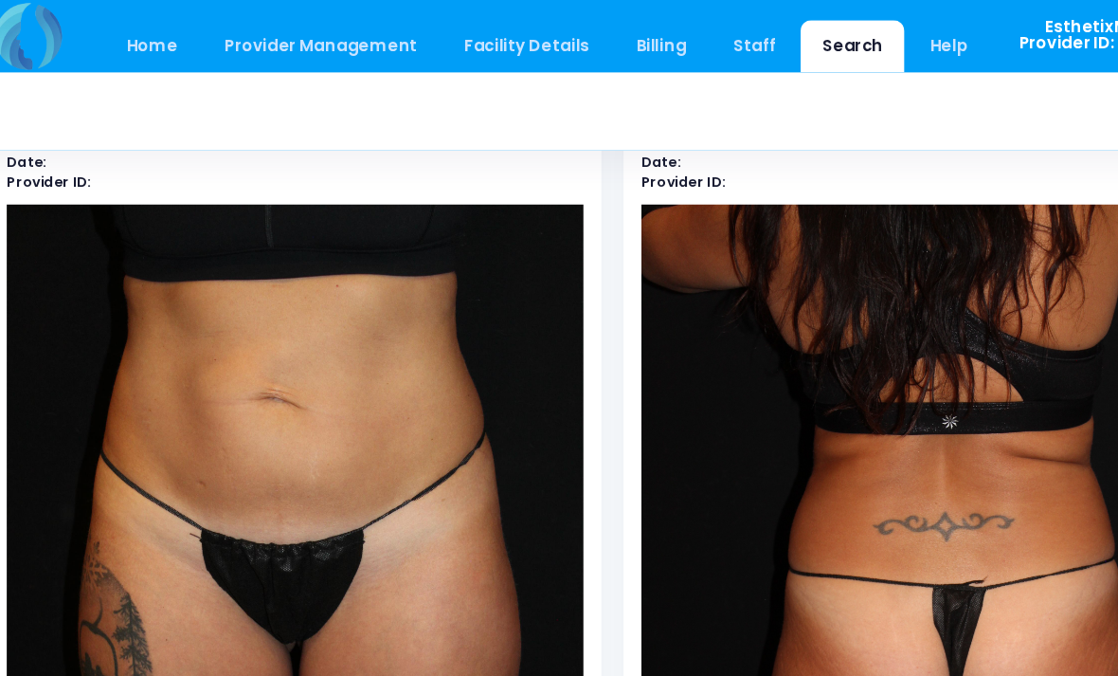
scroll to position [84, 0]
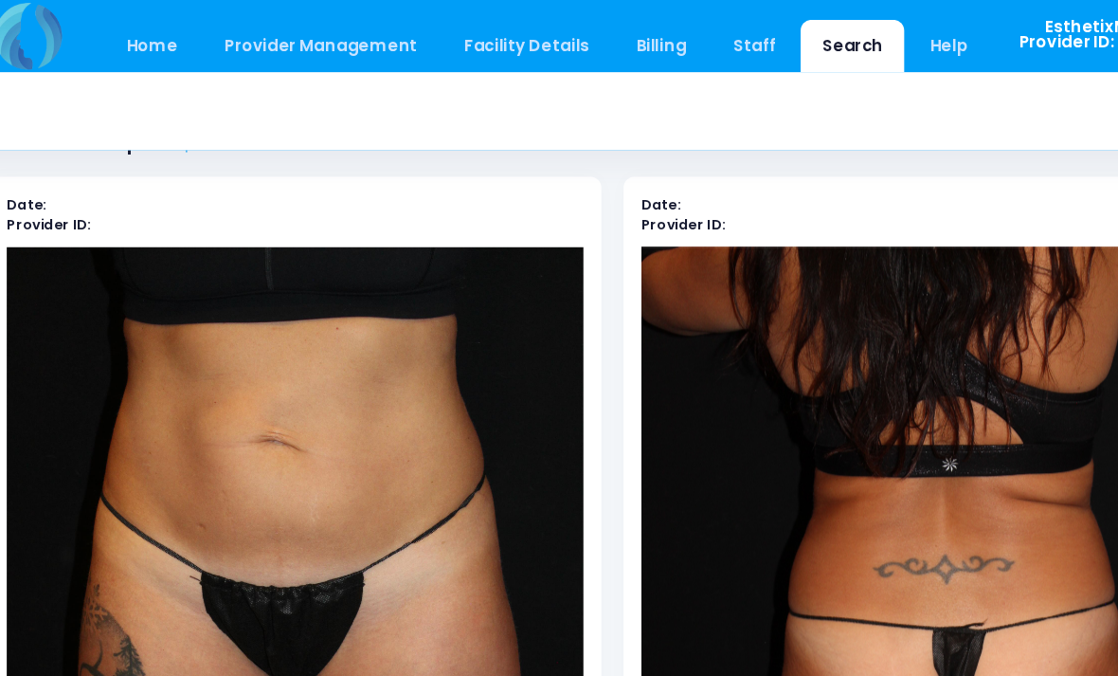
click at [387, 424] on img at bounding box center [289, 578] width 491 height 736
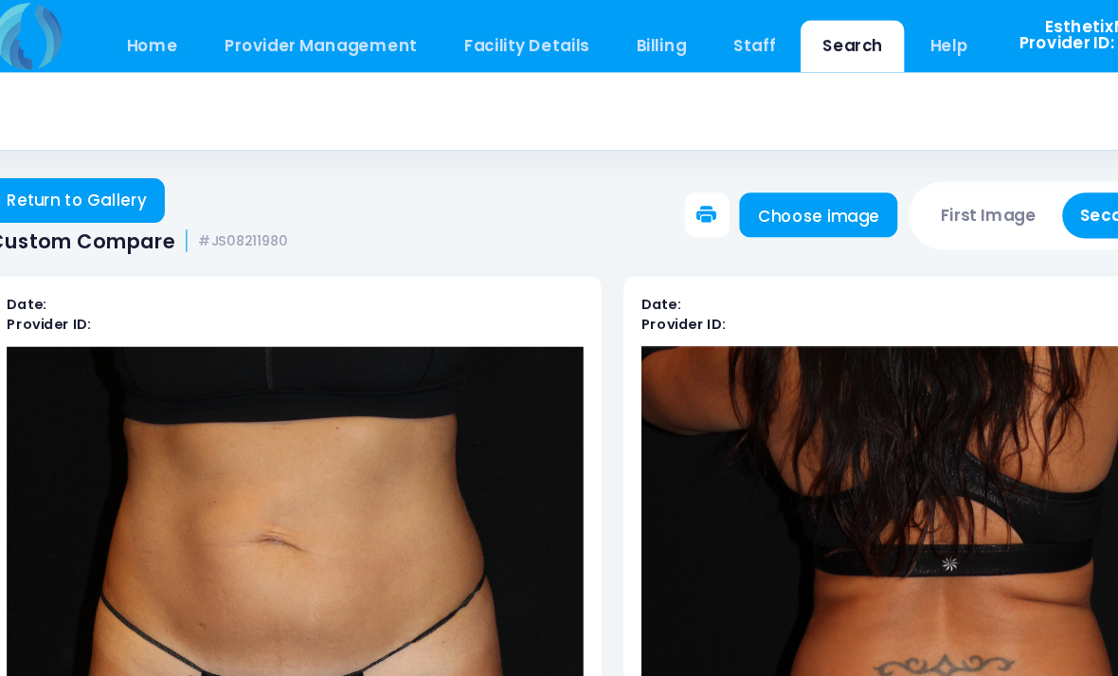
click at [852, 183] on button "First Image" at bounding box center [879, 183] width 113 height 39
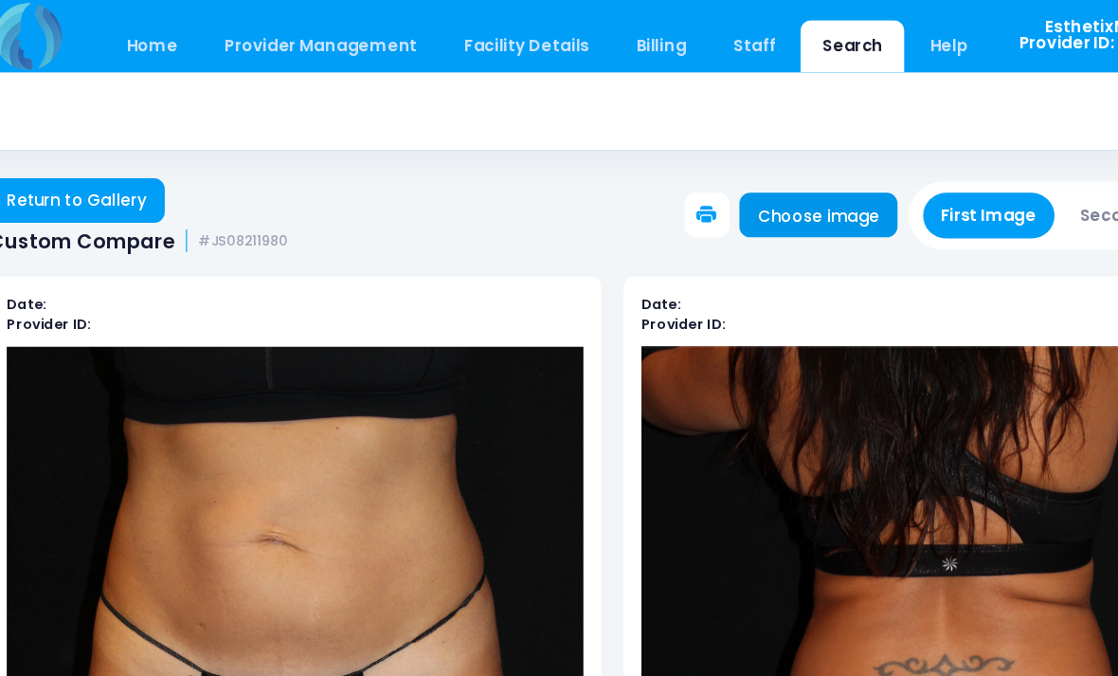
click at [727, 177] on link "Choose image" at bounding box center [734, 183] width 135 height 38
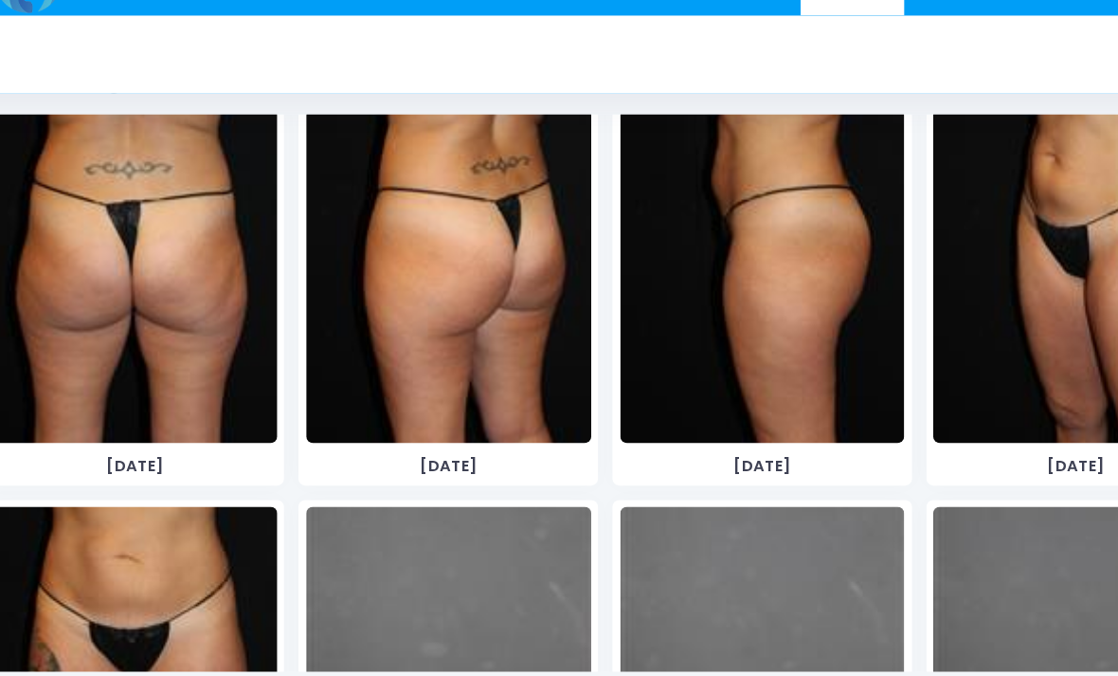
scroll to position [7085, 0]
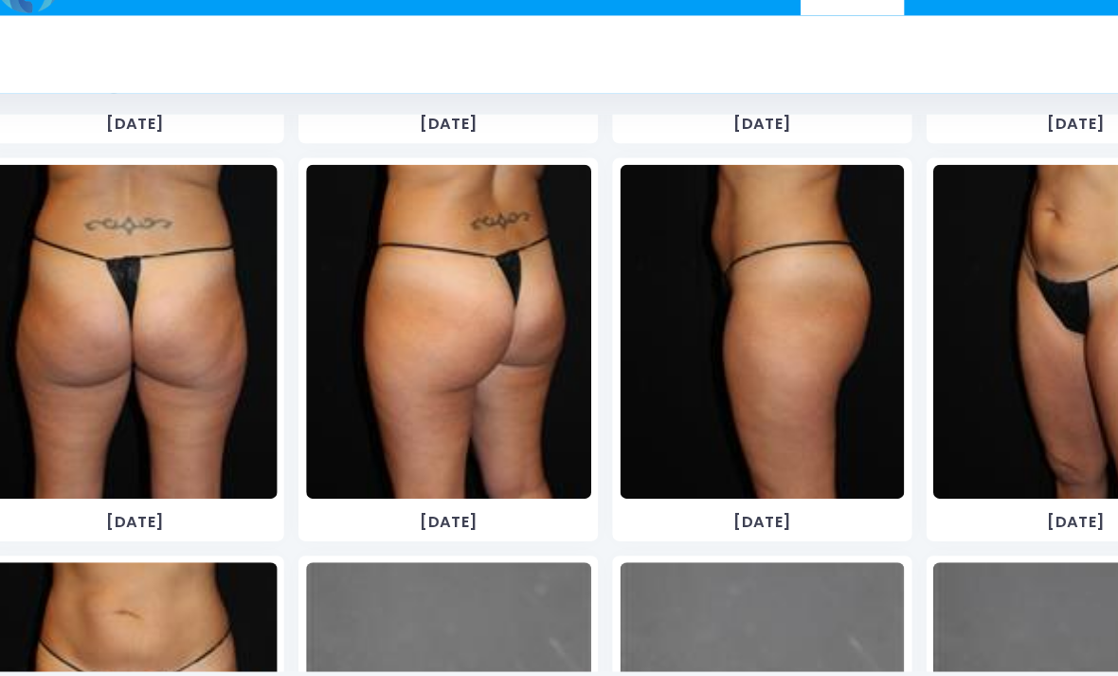
click at [194, 319] on img at bounding box center [152, 331] width 243 height 284
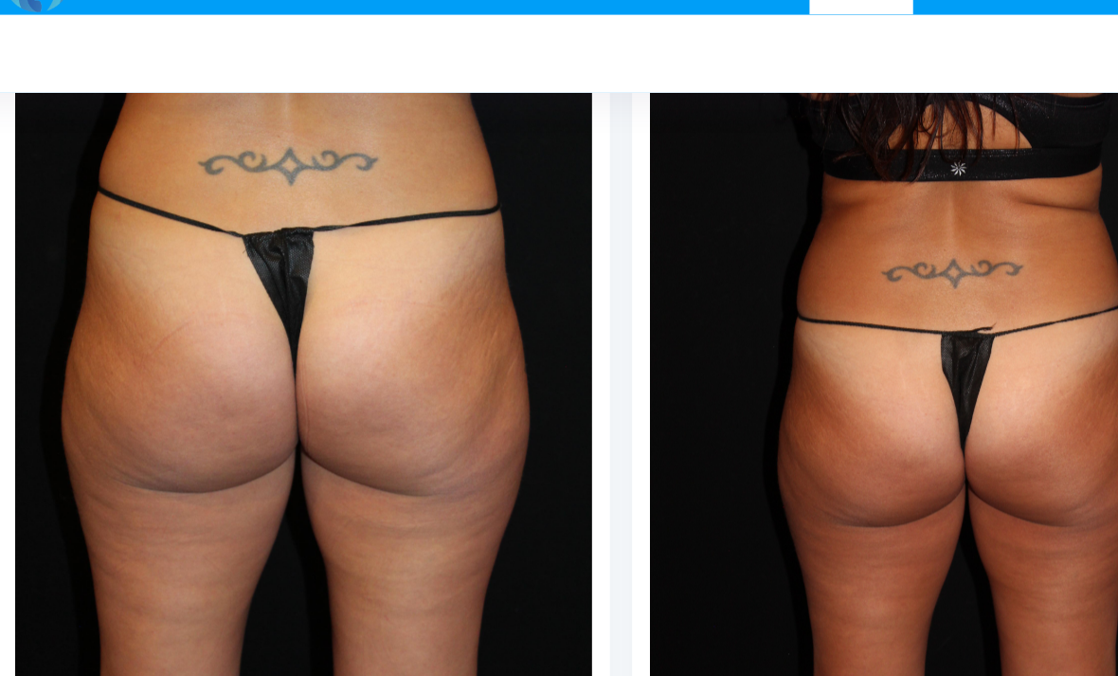
scroll to position [287, 0]
